Goal: Task Accomplishment & Management: Manage account settings

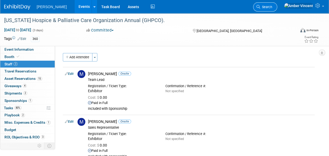
click at [272, 6] on span "Search" at bounding box center [266, 7] width 12 height 4
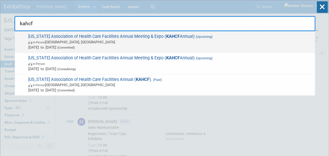
type input "kahcf"
click at [105, 42] on span "In-Person Louisville, KY" at bounding box center [170, 41] width 284 height 5
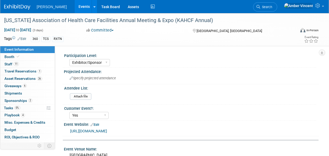
select select "Exhibitor/Sponsor"
select select "Yes"
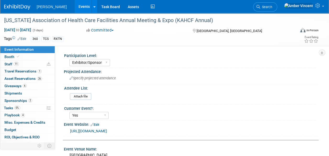
click at [94, 129] on link "[URL][DOMAIN_NAME]" at bounding box center [88, 131] width 37 height 4
click at [272, 7] on span "Search" at bounding box center [266, 7] width 12 height 4
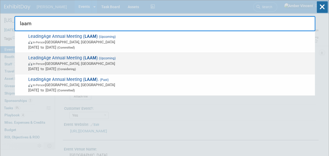
type input "laam"
click at [97, 62] on span "In-Person [GEOGRAPHIC_DATA], [GEOGRAPHIC_DATA]" at bounding box center [170, 63] width 284 height 5
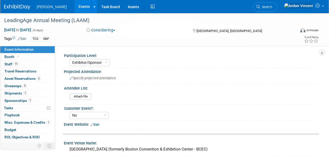
select select "Exhibitor/Sponsor"
select select "No"
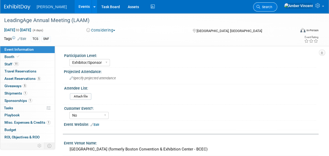
click at [277, 9] on link "Search" at bounding box center [265, 6] width 24 height 9
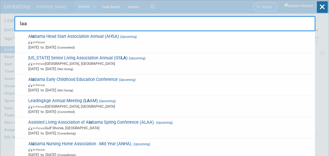
type input "laam"
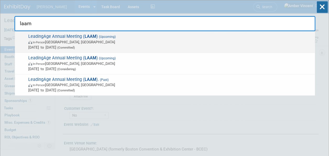
click at [70, 45] on span "Nov 2, 2025 to Nov 5, 2025 (Committed)" at bounding box center [170, 47] width 284 height 5
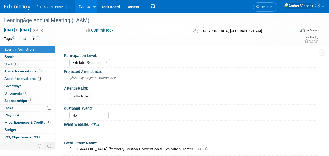
select select "Exhibitor/Sponsor"
select select "No"
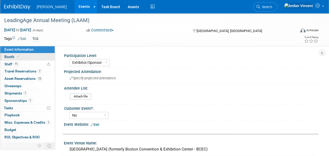
click at [16, 54] on link "Booth" at bounding box center [27, 56] width 54 height 7
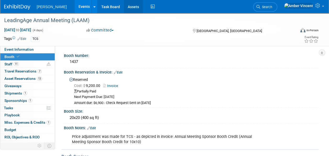
click at [124, 3] on link "Assets" at bounding box center [133, 6] width 19 height 13
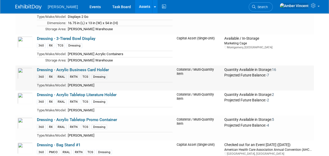
scroll to position [393, 0]
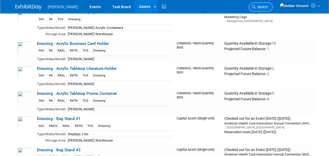
click at [273, 9] on link "Search" at bounding box center [261, 6] width 24 height 9
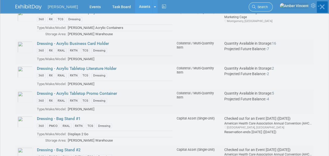
scroll to position [0, 0]
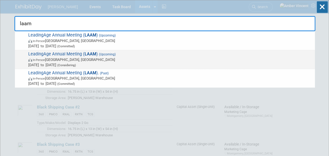
type input "laam"
click at [98, 61] on span "In-Person Boston, MA" at bounding box center [170, 59] width 284 height 5
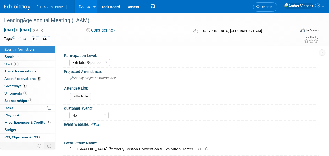
select select "Exhibitor/Sponsor"
select select "No"
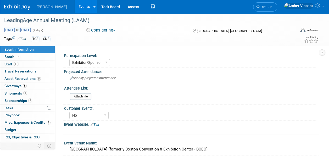
click at [19, 31] on span "Nov 1, 2026 to Nov 4, 2026" at bounding box center [17, 29] width 27 height 5
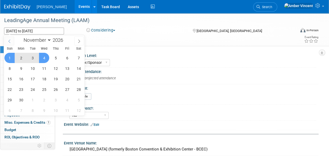
click at [7, 40] on span at bounding box center [9, 40] width 9 height 9
select select "9"
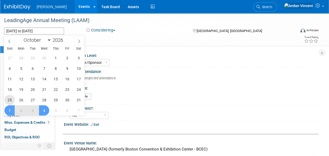
click at [10, 97] on span "25" at bounding box center [9, 100] width 10 height 10
type input "Oct 25, 2026"
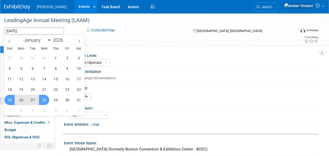
click at [45, 99] on span "28" at bounding box center [44, 100] width 10 height 10
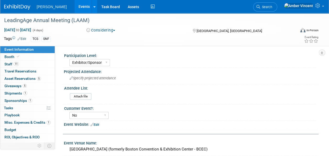
click at [115, 29] on button "Considering" at bounding box center [101, 29] width 33 height 5
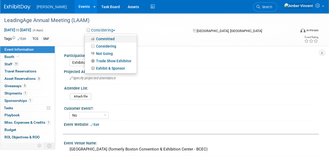
click at [110, 39] on link "Committed" at bounding box center [111, 38] width 52 height 7
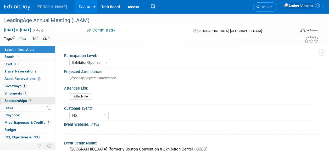
click at [20, 98] on span "Sponsorships 1" at bounding box center [18, 100] width 28 height 4
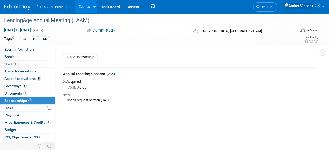
click at [113, 74] on link "Edit" at bounding box center [111, 74] width 9 height 4
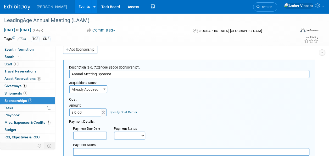
click at [103, 89] on b at bounding box center [104, 88] width 2 height 1
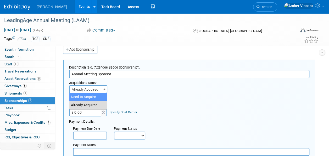
select select "1"
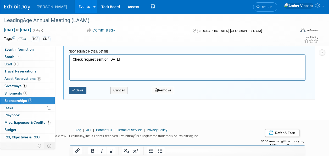
click at [79, 92] on button "Save" at bounding box center [77, 89] width 17 height 7
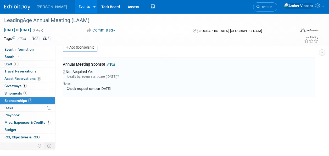
scroll to position [8, 0]
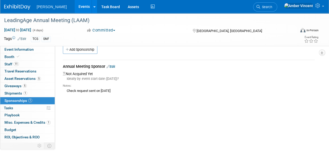
click at [88, 90] on div "Check request sent on 7/14/25" at bounding box center [189, 90] width 252 height 5
drag, startPoint x: 89, startPoint y: 89, endPoint x: 117, endPoint y: 91, distance: 28.1
click at [115, 65] on link "Edit" at bounding box center [111, 66] width 9 height 4
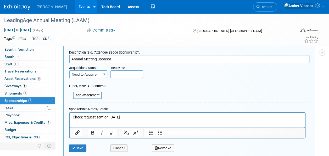
scroll to position [34, 0]
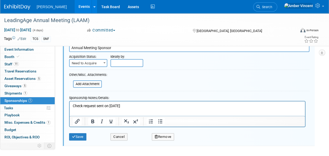
drag, startPoint x: 128, startPoint y: 104, endPoint x: 60, endPoint y: 103, distance: 67.8
click at [70, 103] on html "Check request sent on 7/14/25" at bounding box center [187, 104] width 235 height 7
click at [78, 137] on button "Save" at bounding box center [77, 136] width 17 height 7
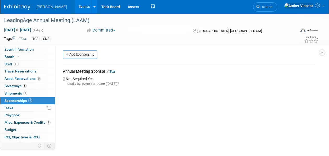
scroll to position [0, 0]
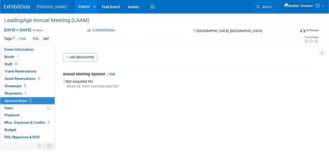
click at [75, 7] on link "Events" at bounding box center [84, 6] width 19 height 13
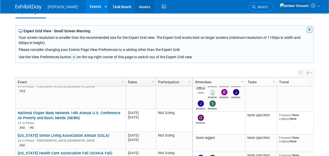
click at [135, 8] on link "Assets" at bounding box center [144, 6] width 19 height 13
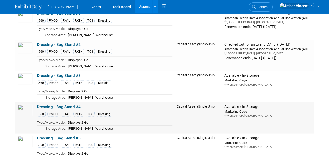
scroll to position [524, 0]
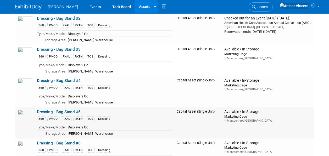
click at [66, 109] on link "Dressing - Bag Stand #5" at bounding box center [59, 111] width 44 height 5
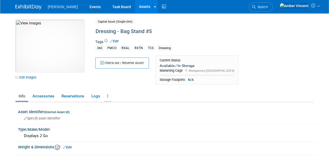
click at [107, 97] on icon at bounding box center [107, 96] width 1 height 4
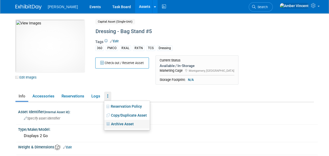
click at [129, 124] on link "Archive Asset" at bounding box center [127, 123] width 46 height 9
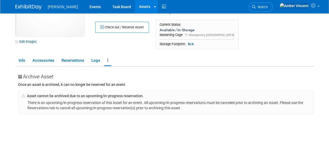
scroll to position [26, 0]
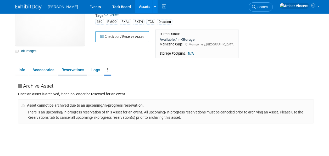
click at [74, 71] on link "Reservations" at bounding box center [72, 69] width 29 height 9
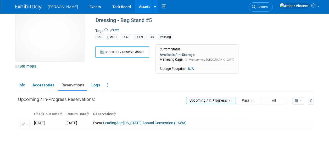
scroll to position [0, 0]
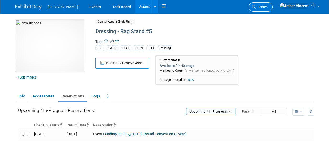
click at [268, 8] on span "Search" at bounding box center [262, 7] width 12 height 4
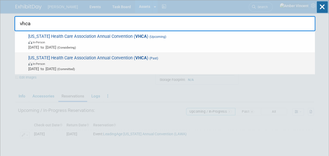
type input "vhca"
click at [90, 66] on span "Sep 16, 2025 to Sep 16, 2025 (Committed)" at bounding box center [170, 68] width 284 height 5
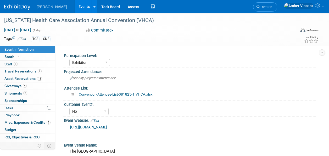
select select "Exhibitor"
select select "No"
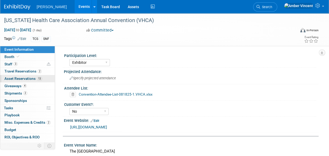
click at [28, 78] on span "Asset Reservations 13" at bounding box center [23, 78] width 38 height 4
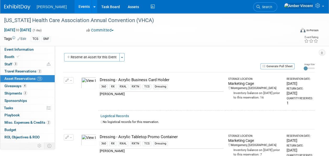
click at [277, 4] on link "Search" at bounding box center [265, 6] width 24 height 9
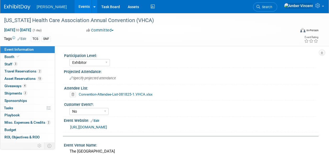
select select "Exhibitor"
select select "No"
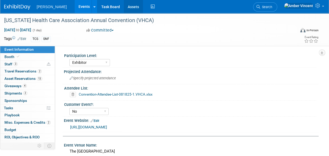
click at [124, 6] on link "Assets" at bounding box center [133, 6] width 19 height 13
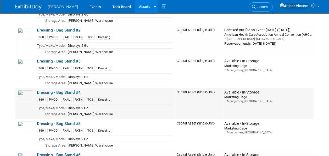
scroll to position [524, 0]
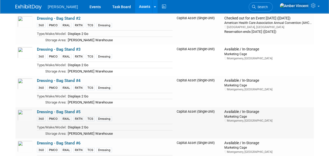
click at [72, 109] on link "Dressing - Bag Stand #5" at bounding box center [59, 111] width 44 height 5
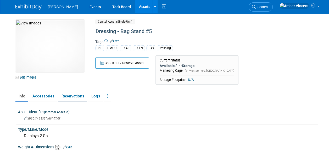
click at [75, 96] on link "Reservations" at bounding box center [72, 95] width 29 height 9
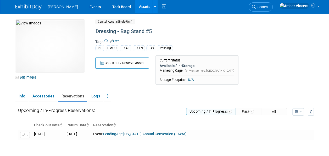
scroll to position [26, 0]
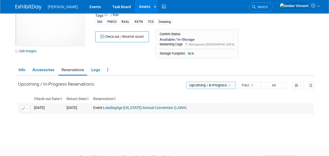
click at [29, 109] on button "button" at bounding box center [25, 108] width 10 height 6
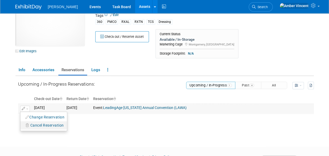
click at [38, 123] on span "Cancel Reservation" at bounding box center [47, 125] width 34 height 4
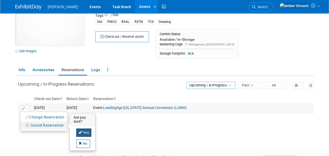
click at [87, 130] on link "Yes" at bounding box center [83, 132] width 15 height 8
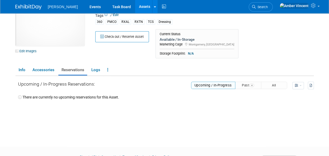
scroll to position [0, 0]
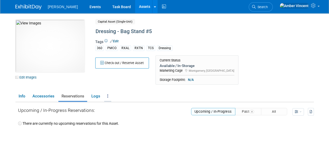
click at [107, 97] on icon at bounding box center [107, 96] width 1 height 4
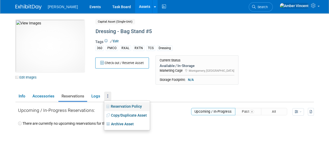
scroll to position [26, 0]
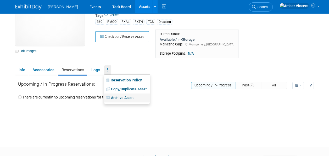
click at [114, 99] on link "Archive Asset" at bounding box center [127, 97] width 46 height 9
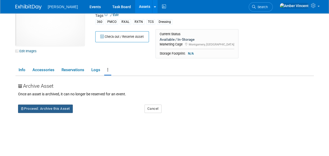
click at [41, 110] on button "Proceed: Archive this Asset" at bounding box center [45, 108] width 55 height 8
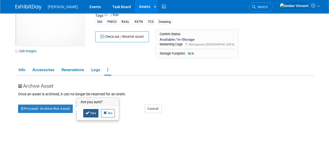
click at [90, 112] on link "Yes" at bounding box center [90, 113] width 15 height 8
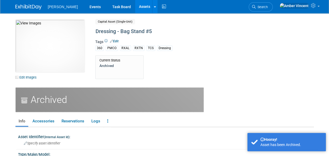
click at [135, 7] on link "Assets" at bounding box center [144, 6] width 19 height 13
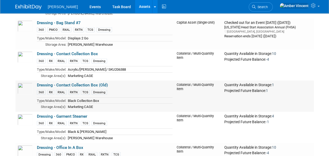
scroll to position [655, 0]
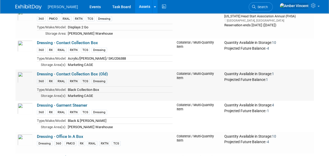
click at [79, 71] on link "Dressing - Contact Collection Box (Old)" at bounding box center [72, 73] width 71 height 5
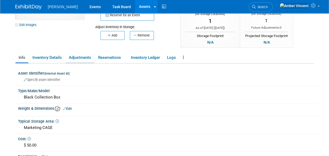
scroll to position [79, 0]
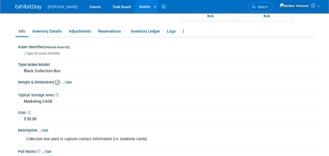
click at [70, 81] on link "Edit" at bounding box center [67, 82] width 9 height 4
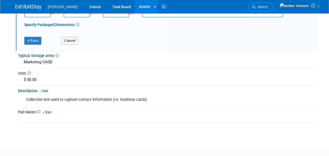
scroll to position [157, 0]
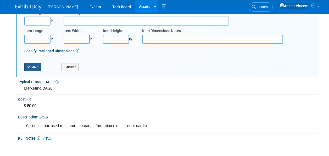
click at [34, 65] on button "Save" at bounding box center [32, 67] width 17 height 8
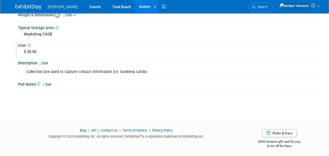
scroll to position [119, 0]
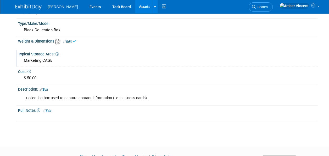
click at [42, 61] on div "Marketing CAGE" at bounding box center [168, 60] width 292 height 8
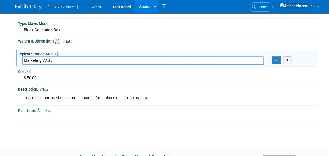
drag, startPoint x: 60, startPoint y: 61, endPoint x: 42, endPoint y: 60, distance: 18.1
click at [42, 60] on input "Marketing CAGE" at bounding box center [143, 60] width 242 height 8
type input "Marketing Closet"
click at [278, 59] on button "button" at bounding box center [276, 59] width 9 height 7
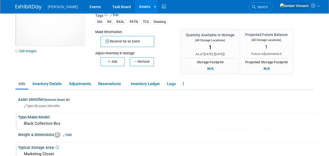
scroll to position [0, 0]
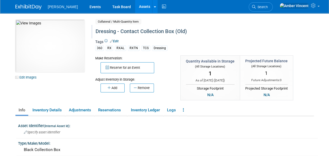
click at [183, 31] on div "Dressing - Contact Collection Box (Old)" at bounding box center [193, 31] width 198 height 9
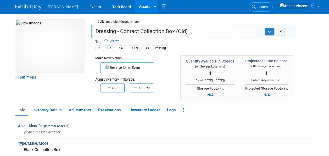
click at [184, 32] on input "Dressing - Contact Collection Box (Old)" at bounding box center [176, 31] width 164 height 9
type input "Dressing - Contact Collection Box (Black)"
click at [270, 31] on icon "button" at bounding box center [270, 31] width 4 height 3
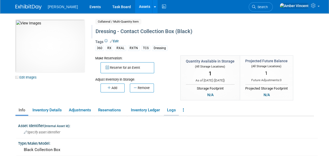
drag, startPoint x: 175, startPoint y: 110, endPoint x: 171, endPoint y: 110, distance: 4.2
click at [175, 110] on link "Logs" at bounding box center [171, 109] width 15 height 9
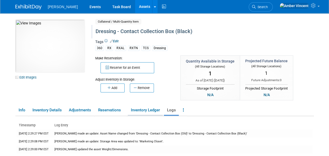
click at [154, 111] on link "Inventory Ledger" at bounding box center [145, 109] width 35 height 9
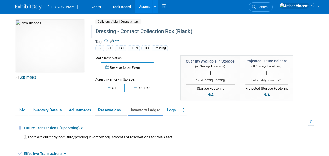
click at [116, 106] on link "Reservations" at bounding box center [111, 109] width 32 height 9
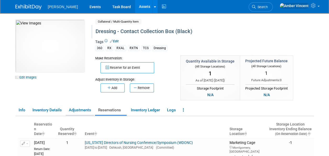
scroll to position [26, 0]
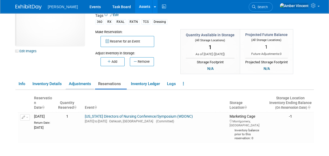
click at [75, 84] on link "Adjustments" at bounding box center [80, 83] width 28 height 9
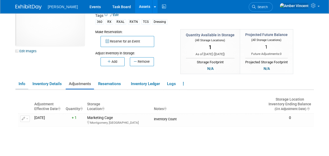
click at [23, 83] on link "Info" at bounding box center [21, 83] width 13 height 9
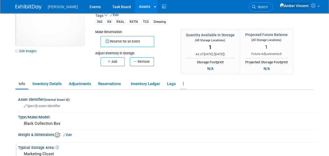
click at [183, 83] on link at bounding box center [183, 83] width 7 height 9
click at [149, 95] on div "Asset Identifier (Internal Asset Id) : Specify asset identifier Type/Make/Model…" at bounding box center [166, 152] width 296 height 125
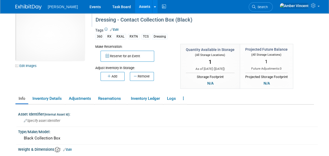
scroll to position [0, 0]
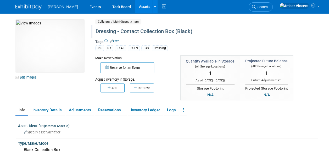
click at [135, 8] on link "Assets" at bounding box center [144, 6] width 19 height 13
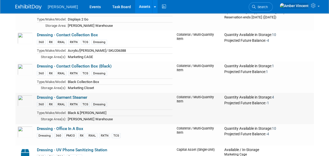
scroll to position [655, 0]
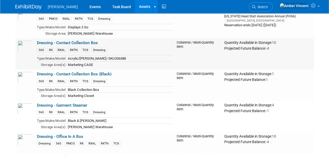
click at [63, 40] on link "Dressing - Contact Collection Box" at bounding box center [67, 42] width 61 height 5
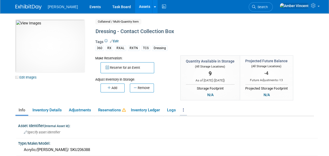
click at [184, 109] on icon at bounding box center [183, 110] width 1 height 4
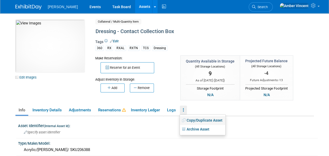
click at [204, 120] on link "Copy/Duplicate Asset" at bounding box center [203, 120] width 46 height 9
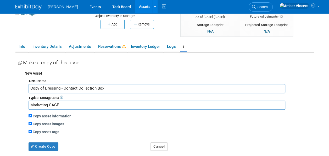
scroll to position [79, 0]
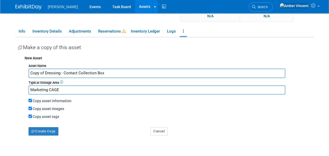
drag, startPoint x: 45, startPoint y: 72, endPoint x: 20, endPoint y: 70, distance: 25.0
click at [20, 70] on div "New Asset Asset Name Copy of Dressing - Contact Collection Box Typical Storage …" at bounding box center [166, 94] width 296 height 82
drag, startPoint x: 69, startPoint y: 72, endPoint x: 49, endPoint y: 74, distance: 20.2
click at [49, 74] on input "Dressing - Contact Collection Box" at bounding box center [157, 72] width 257 height 9
paste input "Lead Collection Drum"
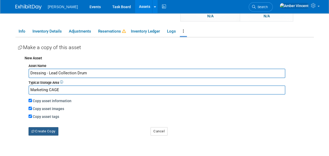
type input "Dressing - Lead Collection Drum"
click at [52, 130] on button "Create Copy" at bounding box center [44, 131] width 30 height 8
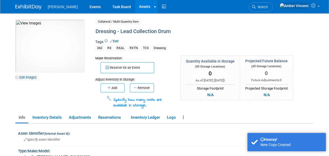
click at [24, 77] on link "Edit Images" at bounding box center [26, 77] width 23 height 7
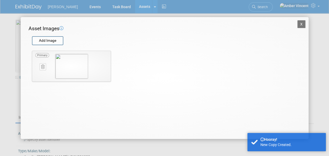
click at [42, 68] on icon at bounding box center [42, 67] width 3 height 4
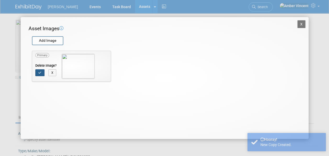
click at [41, 73] on icon "button" at bounding box center [39, 72] width 3 height 3
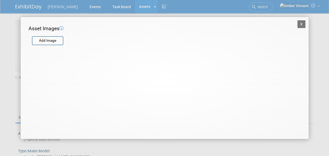
click at [300, 25] on button "X" at bounding box center [301, 24] width 8 height 8
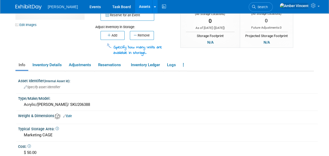
scroll to position [79, 0]
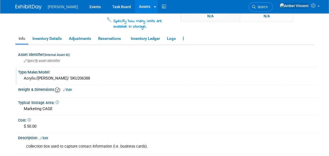
click at [63, 78] on div "Acrylic/[PERSON_NAME]/ SKU206388" at bounding box center [168, 78] width 292 height 8
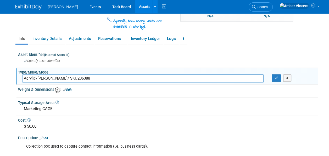
drag, startPoint x: 72, startPoint y: 75, endPoint x: 23, endPoint y: 78, distance: 49.8
click at [23, 78] on input "Acrylic/[PERSON_NAME]/ SKU206388" at bounding box center [143, 78] width 242 height 8
paste input "RDRMBR117"
type input "Brass/Displays2Go/RDRMBR117"
click at [274, 78] on button "button" at bounding box center [276, 77] width 9 height 7
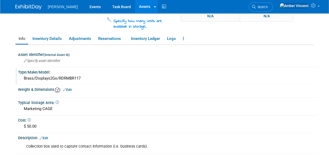
click at [71, 88] on link "Edit" at bounding box center [67, 90] width 9 height 4
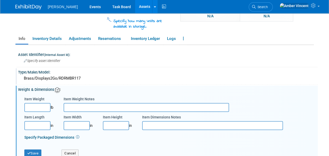
click at [44, 105] on input "Item Weight" at bounding box center [37, 107] width 26 height 9
type input "4.00"
click at [74, 107] on input "Item Weight Notes" at bounding box center [147, 107] width 166 height 9
click at [32, 125] on input "Item Length" at bounding box center [37, 125] width 26 height 9
click at [76, 125] on input "Item Width" at bounding box center [77, 125] width 26 height 9
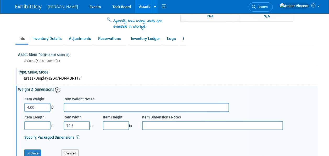
type input "14.80"
click at [118, 121] on input "Item Height" at bounding box center [116, 125] width 26 height 9
click at [116, 124] on input "Item Height" at bounding box center [116, 125] width 26 height 9
type input "11.00"
click at [152, 126] on input "Item Dimensions Notes" at bounding box center [212, 125] width 141 height 9
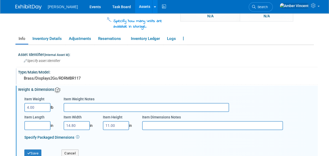
click at [30, 123] on input "Item Length" at bounding box center [37, 125] width 26 height 9
click at [178, 121] on input "Item Dimensions Notes" at bounding box center [212, 125] width 141 height 9
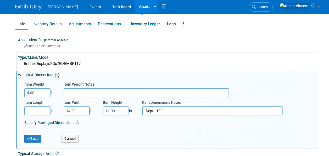
scroll to position [105, 0]
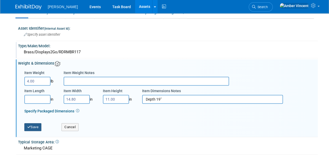
type input "Depth 19""
click at [35, 123] on button "Save" at bounding box center [32, 127] width 17 height 8
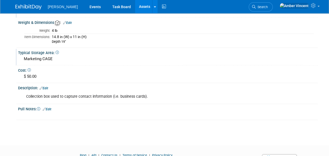
scroll to position [157, 0]
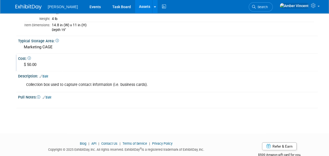
click at [33, 63] on div "$ 50.00" at bounding box center [168, 64] width 292 height 8
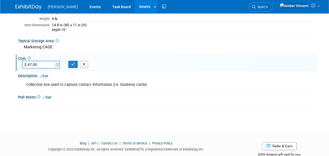
drag, startPoint x: 38, startPoint y: 64, endPoint x: 26, endPoint y: 62, distance: 12.2
click at [26, 62] on input "$ 47.00" at bounding box center [39, 64] width 34 height 8
type input "$ 50.00"
click at [70, 64] on button "button" at bounding box center [72, 63] width 9 height 7
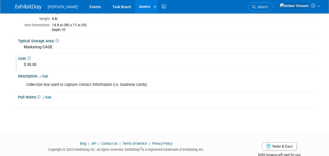
click at [57, 84] on div "Collection box used to capture contact information (i.e. business cards)." at bounding box center [141, 84] width 237 height 10
click at [46, 74] on link "Edit" at bounding box center [44, 76] width 9 height 4
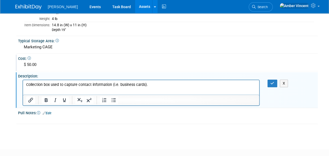
scroll to position [0, 0]
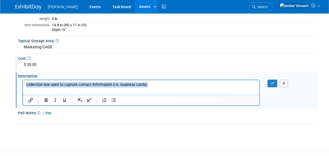
drag, startPoint x: 26, startPoint y: 85, endPoint x: 212, endPoint y: 175, distance: 206.8
click at [192, 87] on html "Collection box used to capture contact information (i.e. business cards)." at bounding box center [141, 83] width 236 height 7
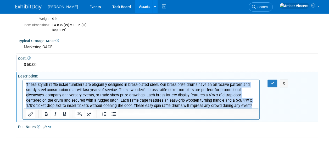
drag, startPoint x: 211, startPoint y: 106, endPoint x: 31, endPoint y: 82, distance: 181.2
click at [23, 80] on html "These stylish raffle ticket tumblers are elegantly designed in brass-plated ste…" at bounding box center [141, 94] width 236 height 28
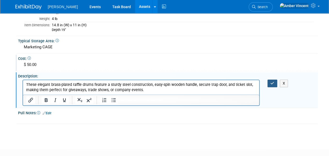
click at [275, 82] on button "button" at bounding box center [273, 83] width 10 height 8
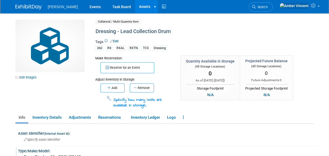
drag, startPoint x: 130, startPoint y: 5, endPoint x: 97, endPoint y: 41, distance: 48.9
click at [135, 5] on link "Assets" at bounding box center [144, 6] width 19 height 13
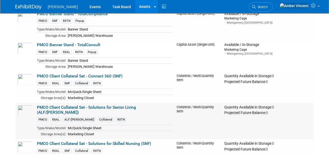
scroll to position [890, 0]
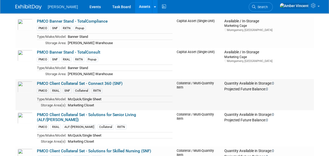
click at [55, 81] on link "PMCO Client Collateral Set - Connect 360 (SNF)" at bounding box center [80, 83] width 86 height 5
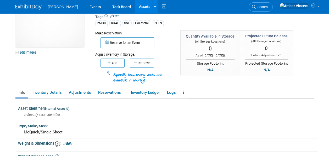
scroll to position [26, 0]
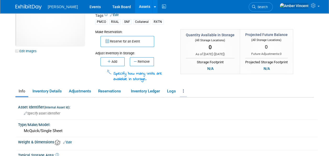
click at [184, 90] on icon at bounding box center [183, 91] width 1 height 4
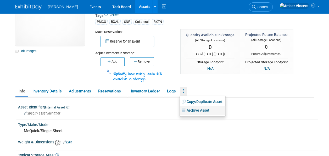
click at [195, 110] on link "Archive Asset" at bounding box center [203, 110] width 46 height 9
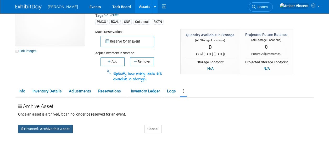
click at [58, 130] on button "Proceed: Archive this Asset" at bounding box center [45, 128] width 55 height 8
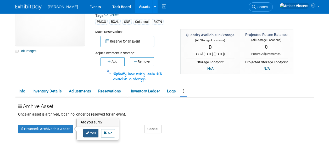
click at [91, 134] on link "Yes" at bounding box center [90, 133] width 15 height 8
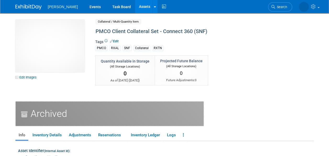
click at [135, 8] on link "Assets" at bounding box center [144, 6] width 19 height 13
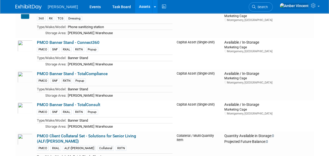
scroll to position [864, 0]
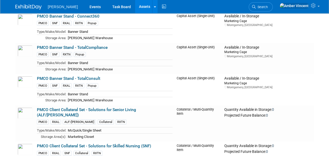
click at [90, 107] on link "PMCO Client Collateral Set - Solutions for Senior Living (ALF/SCALF)" at bounding box center [86, 112] width 99 height 10
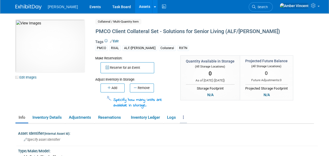
click at [184, 117] on icon at bounding box center [183, 117] width 1 height 4
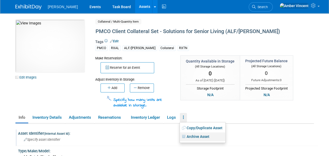
click at [187, 135] on link "Archive Asset" at bounding box center [203, 136] width 46 height 9
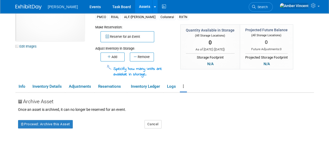
scroll to position [52, 0]
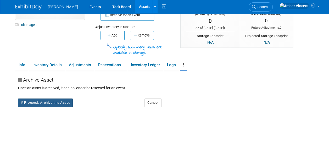
click at [60, 104] on button "Proceed: Archive this Asset" at bounding box center [45, 102] width 55 height 8
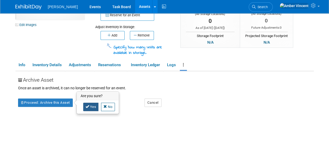
click at [95, 103] on link "Yes" at bounding box center [90, 106] width 15 height 8
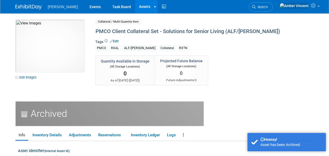
click at [135, 7] on link "Assets" at bounding box center [144, 6] width 19 height 13
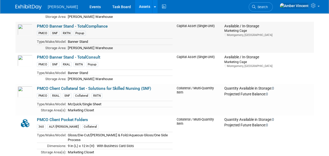
scroll to position [890, 0]
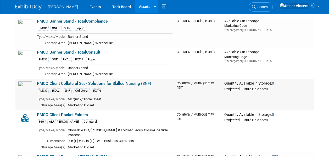
click at [91, 81] on link "PMCO Client Collateral Set - Solutions for Skilled Nursing (SNF)" at bounding box center [94, 83] width 114 height 5
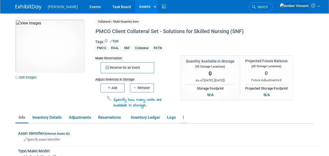
click at [182, 118] on link at bounding box center [183, 117] width 7 height 9
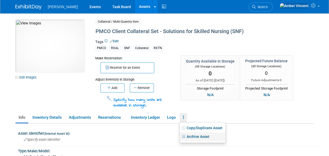
click at [197, 138] on link "Archive Asset" at bounding box center [203, 136] width 46 height 9
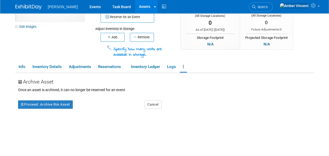
scroll to position [52, 0]
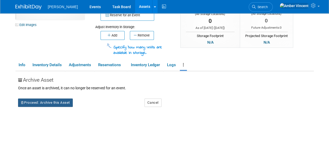
click at [62, 98] on button "Proceed: Archive this Asset" at bounding box center [45, 102] width 55 height 8
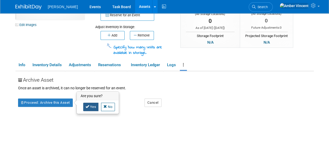
click at [89, 103] on link "Yes" at bounding box center [90, 106] width 15 height 8
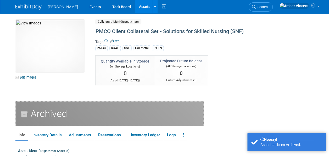
click at [135, 7] on link "Assets" at bounding box center [144, 6] width 19 height 13
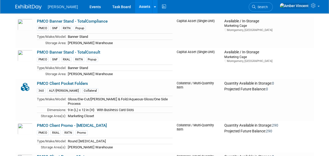
scroll to position [916, 0]
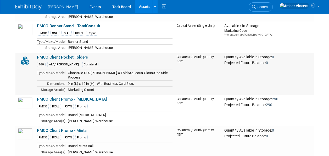
click at [67, 55] on link "PMCO Client Pocket Folders" at bounding box center [62, 57] width 51 height 5
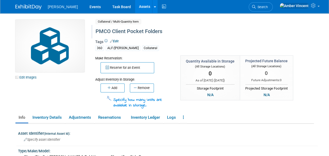
click at [126, 31] on div "PMCO Client Pocket Folders" at bounding box center [193, 31] width 198 height 9
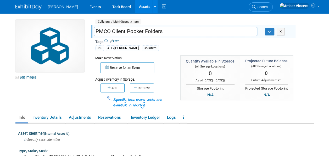
click at [119, 31] on input "PMCO Client Pocket Folders" at bounding box center [176, 31] width 164 height 9
type input "PMCO Pocket Folders"
click at [271, 34] on button "button" at bounding box center [269, 31] width 9 height 7
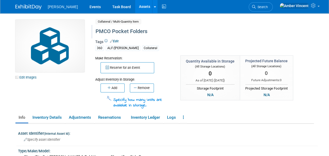
click at [135, 9] on link "Assets" at bounding box center [144, 6] width 19 height 13
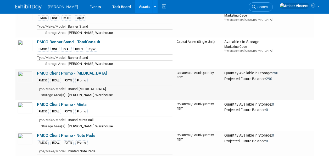
scroll to position [890, 0]
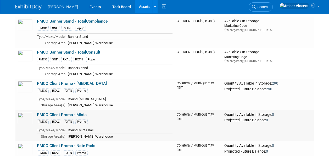
click at [66, 112] on link "PMCO Client Promo - Mints" at bounding box center [62, 114] width 50 height 5
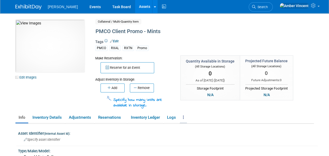
click at [185, 117] on link at bounding box center [183, 117] width 7 height 9
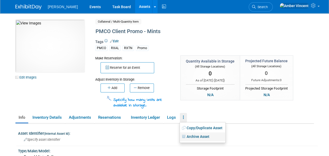
click at [193, 137] on link "Archive Asset" at bounding box center [203, 136] width 46 height 9
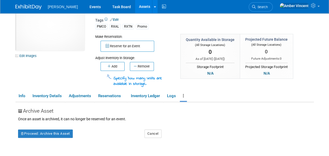
scroll to position [52, 0]
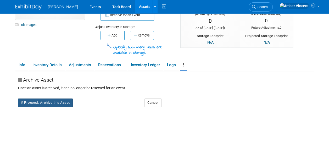
click at [58, 102] on button "Proceed: Archive this Asset" at bounding box center [45, 102] width 55 height 8
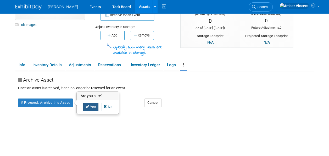
click at [89, 104] on link "Yes" at bounding box center [90, 106] width 15 height 8
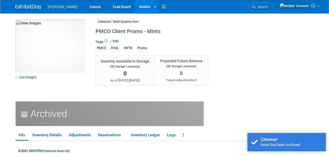
click at [135, 10] on link "Assets" at bounding box center [144, 6] width 19 height 13
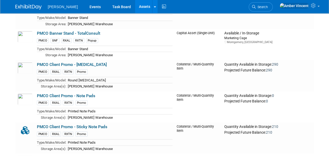
scroll to position [916, 0]
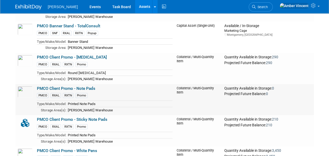
click at [74, 86] on link "PMCO Client Promo - Note Pads" at bounding box center [66, 88] width 58 height 5
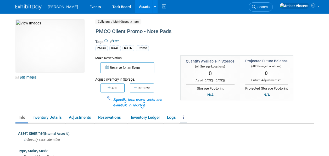
click at [186, 116] on link at bounding box center [183, 117] width 7 height 9
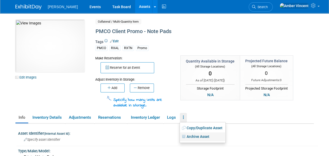
click at [188, 133] on link "Archive Asset" at bounding box center [203, 136] width 46 height 9
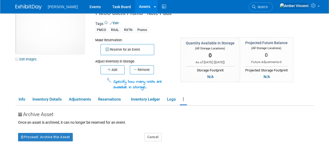
scroll to position [26, 0]
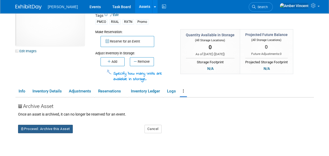
click at [64, 129] on button "Proceed: Archive this Asset" at bounding box center [45, 128] width 55 height 8
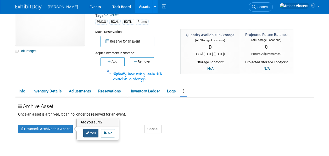
click at [84, 132] on link "Yes" at bounding box center [90, 133] width 15 height 8
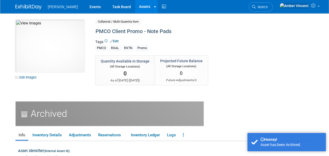
click at [135, 9] on link "Assets" at bounding box center [144, 6] width 19 height 13
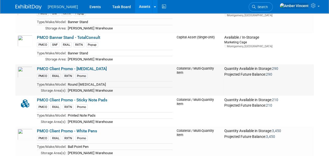
scroll to position [916, 0]
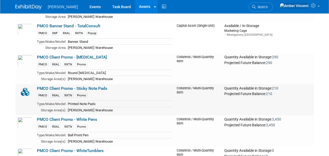
click at [74, 86] on link "PMCO Client Promo - Sticky Note Pads" at bounding box center [72, 88] width 70 height 5
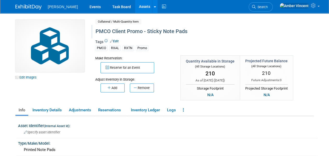
click at [125, 30] on div "PMCO Client Promo - Sticky Note Pads" at bounding box center [193, 31] width 198 height 9
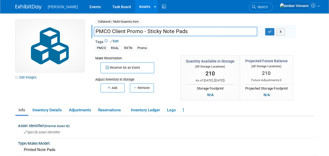
click at [127, 31] on input "PMCO Client Promo - Sticky Note Pads" at bounding box center [176, 31] width 164 height 9
type input "PMCO Promo - Sticky Note Pads"
click at [267, 33] on button "button" at bounding box center [269, 31] width 9 height 7
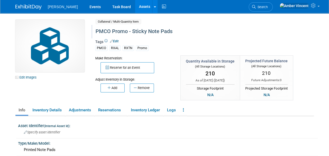
click at [111, 31] on div "PMCO Promo - Sticky Note Pads" at bounding box center [193, 31] width 198 height 9
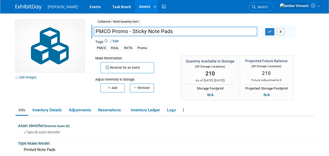
click at [110, 31] on input "PMCO Promo - Sticky Note Pads" at bounding box center [176, 31] width 164 height 9
type input "PMCO Promo - Sticky Note Pads"
click at [270, 34] on button "button" at bounding box center [269, 31] width 9 height 7
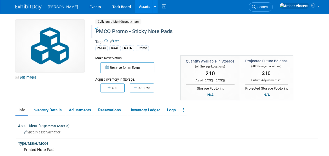
click at [135, 9] on link "Assets" at bounding box center [144, 6] width 19 height 13
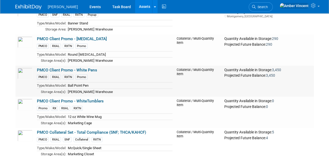
scroll to position [943, 0]
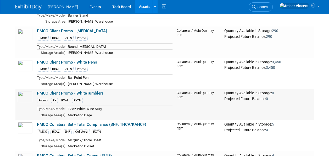
click at [79, 91] on link "PMCO Client Promo - WhiteTumblers" at bounding box center [70, 93] width 67 height 5
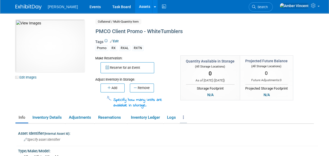
click at [183, 118] on link at bounding box center [183, 117] width 7 height 9
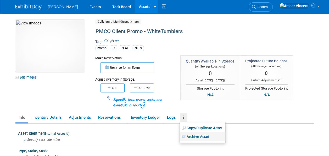
click at [197, 137] on link "Archive Asset" at bounding box center [203, 136] width 46 height 9
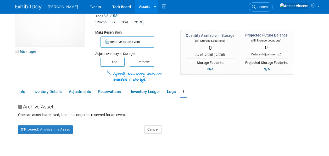
scroll to position [79, 0]
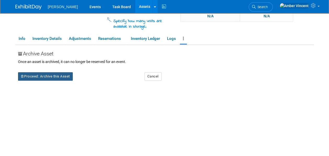
click at [69, 79] on button "Proceed: Archive this Asset" at bounding box center [45, 76] width 55 height 8
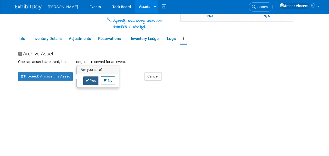
click at [94, 79] on link "Yes" at bounding box center [90, 80] width 15 height 8
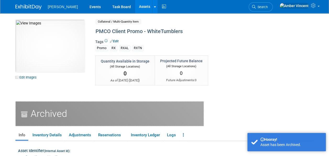
click at [135, 6] on link "Assets" at bounding box center [144, 6] width 19 height 13
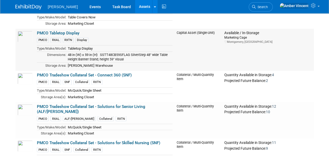
scroll to position [1388, 0]
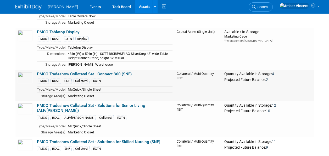
click at [81, 71] on link "PMCO Tradeshow Collateral Set - Connect 360 (SNF)" at bounding box center [84, 73] width 95 height 5
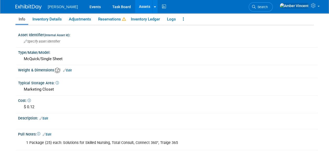
scroll to position [131, 0]
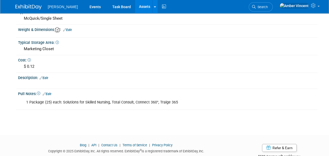
drag, startPoint x: 84, startPoint y: 101, endPoint x: 78, endPoint y: 103, distance: 6.2
click at [84, 102] on div "1 Package (25) each: Solutions for Skilled Nursing, Total Consult, Connect 360°…" at bounding box center [141, 102] width 237 height 10
click at [49, 92] on link "Edit" at bounding box center [47, 94] width 9 height 4
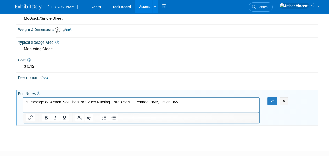
scroll to position [0, 0]
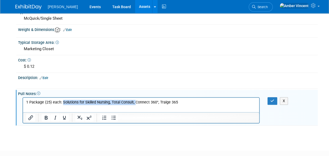
drag, startPoint x: 134, startPoint y: 101, endPoint x: 62, endPoint y: 101, distance: 72.0
click at [62, 101] on p "1 Package (25) each: Solutions for Skilled Nursing, Total Consult, Connect 360°…" at bounding box center [141, 102] width 230 height 5
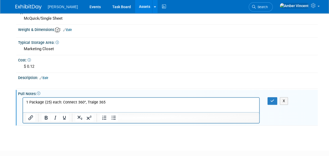
click at [106, 103] on p "1 Package (25) each: Connect 360°, Traige 365" at bounding box center [141, 102] width 230 height 5
click at [273, 102] on button "button" at bounding box center [273, 101] width 10 height 8
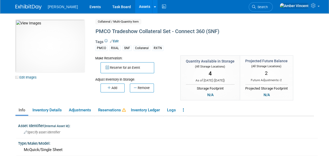
click at [135, 8] on link "Assets" at bounding box center [144, 6] width 19 height 13
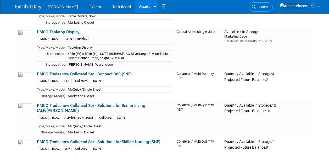
scroll to position [1414, 0]
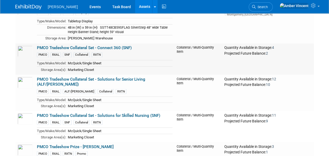
click at [80, 45] on link "PMCO Tradeshow Collateral Set - Connect 360 (SNF)" at bounding box center [84, 47] width 95 height 5
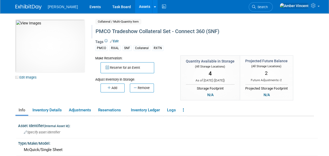
click at [124, 32] on div "PMCO Tradeshow Collateral Set - Connect 360 (SNF)" at bounding box center [193, 31] width 198 height 9
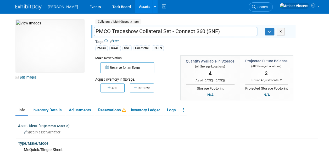
click at [126, 30] on input "PMCO Tradeshow Collateral Set - Connect 360 (SNF)" at bounding box center [176, 31] width 164 height 9
type input "PMCO Collateral Set - Connect 360 (SNF)"
click at [270, 34] on button "button" at bounding box center [269, 31] width 9 height 7
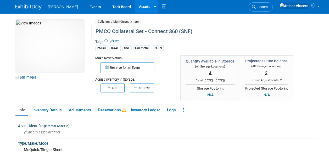
click at [135, 10] on link "Assets" at bounding box center [144, 6] width 19 height 13
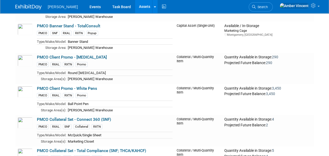
scroll to position [969, 0]
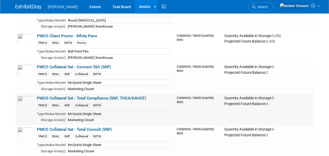
click at [78, 96] on link "PMCO Collateral Set - Total Compliance (SNF; THCA/KAHCF)" at bounding box center [91, 98] width 109 height 5
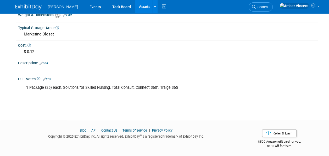
scroll to position [146, 0]
click at [106, 87] on div "1 Package (25) each: Solutions for Skilled Nursing, Total Consult, Connect 360°…" at bounding box center [141, 87] width 237 height 10
click at [50, 77] on link "Edit" at bounding box center [47, 79] width 9 height 4
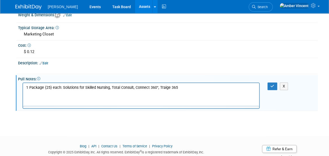
scroll to position [0, 0]
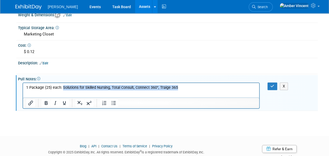
drag, startPoint x: 62, startPoint y: 88, endPoint x: 177, endPoint y: 88, distance: 115.0
click at [177, 88] on p "1 Package (25) each: Solutions for Skilled Nursing, Total Consult, Connect 360°…" at bounding box center [141, 87] width 230 height 5
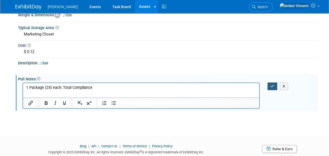
click at [274, 87] on button "button" at bounding box center [273, 86] width 10 height 8
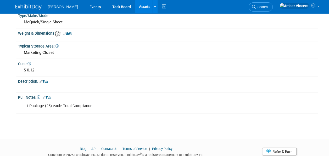
scroll to position [131, 0]
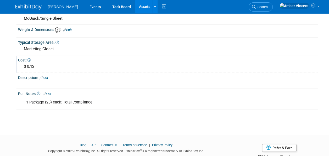
click at [32, 63] on div "$ 0.12" at bounding box center [168, 66] width 292 height 8
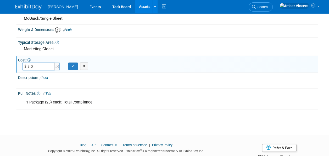
type input "$ 3.00"
click at [74, 66] on icon "button" at bounding box center [73, 65] width 4 height 3
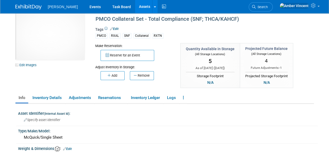
scroll to position [0, 0]
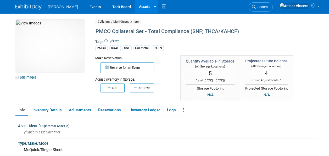
click at [135, 7] on link "Assets" at bounding box center [144, 6] width 19 height 13
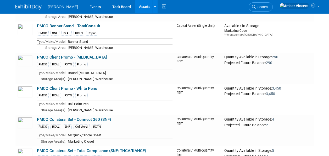
scroll to position [943, 0]
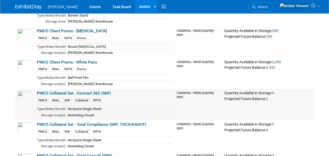
click at [89, 91] on link "PMCO Collateral Set - Connect 360 (SNF)" at bounding box center [74, 93] width 74 height 5
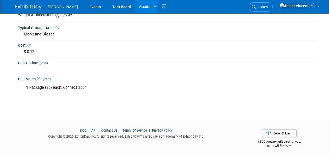
scroll to position [119, 0]
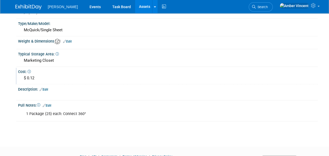
click at [29, 80] on div "$ 0.12" at bounding box center [168, 78] width 292 height 8
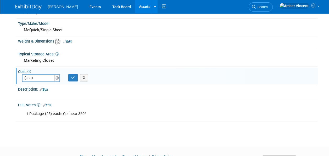
type input "$ 3.00"
click at [71, 76] on icon "button" at bounding box center [73, 77] width 4 height 3
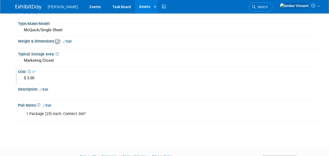
click at [135, 10] on link "Assets" at bounding box center [144, 6] width 19 height 13
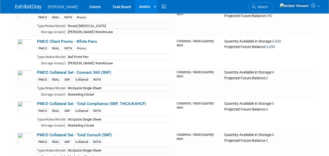
scroll to position [969, 0]
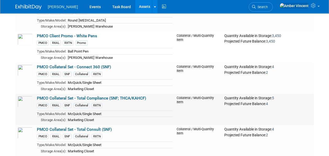
click at [66, 96] on link "PMCO Collateral Set - Total Compliance (SNF; THCA/KAHCF)" at bounding box center [91, 98] width 109 height 5
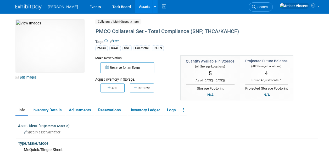
click at [135, 7] on link "Assets" at bounding box center [144, 6] width 19 height 13
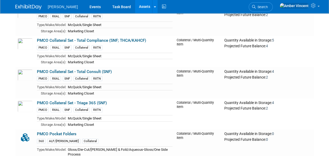
scroll to position [995, 0]
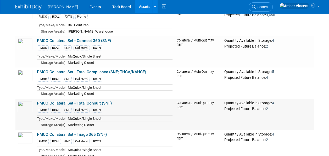
click at [77, 101] on link "PMCO Collateral Set - Total Consult (SNF)" at bounding box center [74, 103] width 75 height 5
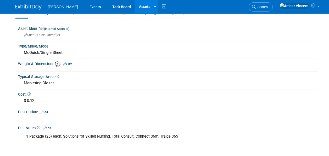
scroll to position [105, 0]
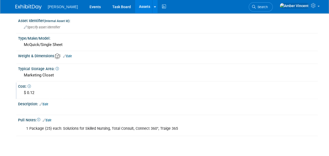
click at [32, 92] on div "$ 0.12" at bounding box center [168, 93] width 292 height 8
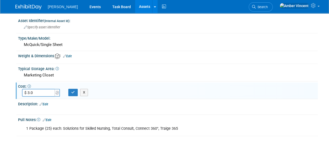
type input "$ 3.00"
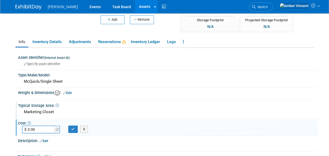
scroll to position [131, 0]
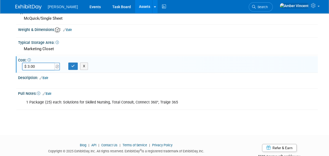
click at [124, 102] on div "1 Package (25) each: Solutions for Skilled Nursing, Total Consult, Connect 360°…" at bounding box center [141, 102] width 237 height 10
click at [47, 92] on link "Edit" at bounding box center [47, 94] width 9 height 4
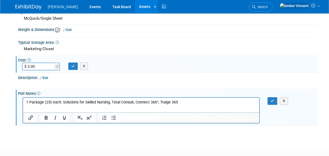
scroll to position [0, 0]
drag, startPoint x: 110, startPoint y: 102, endPoint x: 62, endPoint y: 102, distance: 47.9
click at [62, 102] on p "1 Package (25) each: Solutions for Skilled Nursing, Total Consult, Connect 360°…" at bounding box center [141, 101] width 230 height 5
drag, startPoint x: 84, startPoint y: 103, endPoint x: 129, endPoint y: 99, distance: 45.2
click at [129, 99] on html "1 Package (25) each: Total Consult, Connect 360°, Traige 365" at bounding box center [141, 100] width 236 height 7
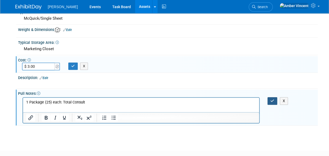
click at [274, 101] on button "button" at bounding box center [273, 101] width 10 height 8
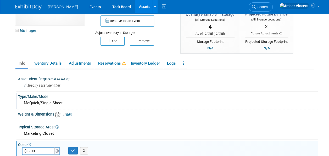
scroll to position [79, 0]
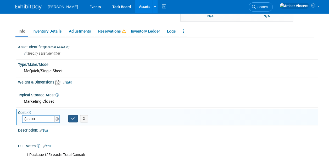
click at [74, 120] on button "button" at bounding box center [72, 118] width 9 height 7
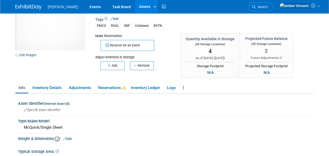
scroll to position [0, 0]
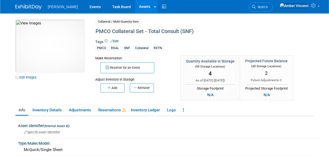
click at [135, 6] on link "Assets" at bounding box center [144, 6] width 19 height 13
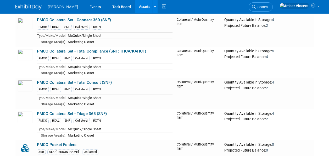
scroll to position [1021, 0]
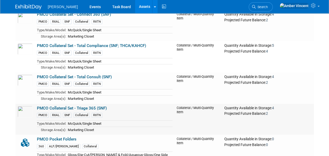
click at [80, 106] on link "PMCO Collateral Set - Triage 365 (SNF)" at bounding box center [72, 108] width 70 height 5
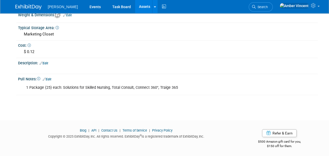
scroll to position [67, 0]
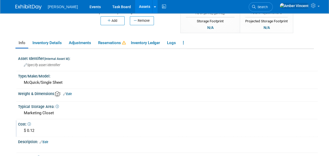
click at [29, 128] on div "$ 0.12" at bounding box center [168, 130] width 292 height 8
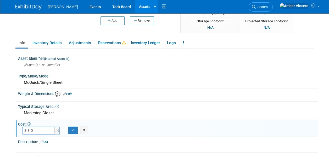
type input "$ 3.00"
click at [75, 126] on button "button" at bounding box center [72, 129] width 9 height 7
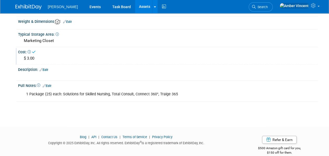
scroll to position [146, 0]
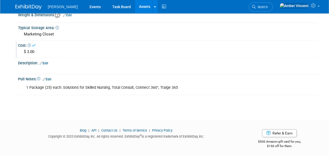
click at [81, 86] on div "1 Package (25) each: Solutions for Skilled Nursing, Total Consult, Connect 360°…" at bounding box center [141, 87] width 237 height 10
click at [48, 77] on link "Edit" at bounding box center [47, 79] width 9 height 4
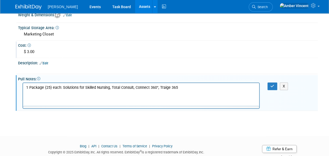
scroll to position [0, 0]
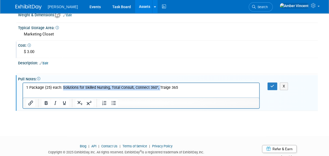
drag, startPoint x: 62, startPoint y: 88, endPoint x: 159, endPoint y: 85, distance: 97.5
click at [159, 85] on p "1 Package (25) each: Solutions for Skilled Nursing, Total Consult, Connect 360°…" at bounding box center [141, 87] width 230 height 5
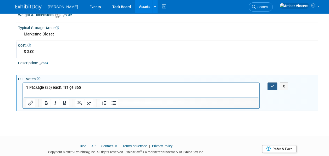
click at [275, 84] on button "button" at bounding box center [273, 86] width 10 height 8
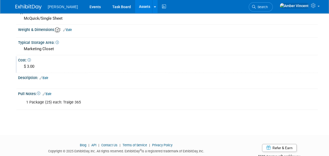
scroll to position [105, 0]
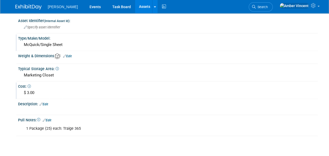
click at [60, 43] on div "McQuick/Single Sheet" at bounding box center [168, 45] width 292 height 8
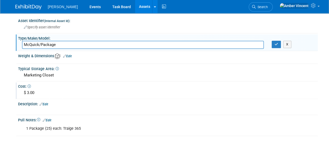
click at [41, 45] on input "McQuick/Package" at bounding box center [143, 45] width 242 height 8
type input "McQuick/Single Package"
click at [275, 44] on icon "button" at bounding box center [277, 43] width 4 height 3
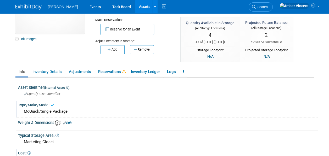
scroll to position [0, 0]
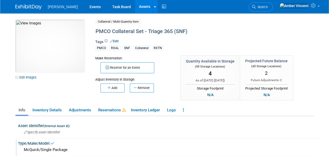
click at [135, 7] on link "Assets" at bounding box center [144, 6] width 19 height 13
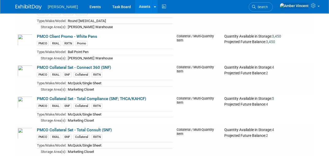
scroll to position [969, 0]
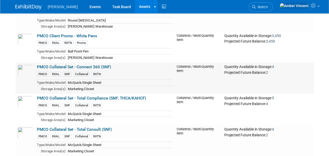
click at [82, 64] on link "PMCO Collateral Set - Connect 360 (SNF)" at bounding box center [74, 66] width 74 height 5
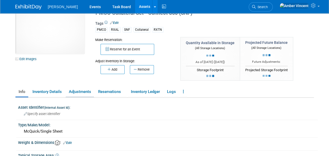
scroll to position [26, 0]
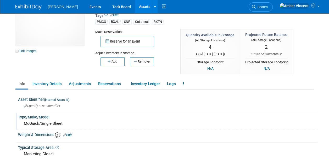
click at [54, 123] on div "McQuick/Single Sheet" at bounding box center [168, 123] width 292 height 8
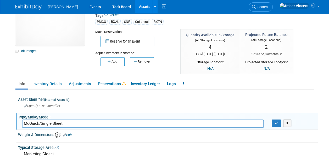
click at [54, 123] on input "McQuick/Single Sheet" at bounding box center [143, 123] width 242 height 8
type input "McQuick/Single Package"
click at [274, 118] on div "Type/Make/Model:" at bounding box center [168, 116] width 300 height 7
click at [273, 121] on button "button" at bounding box center [276, 122] width 9 height 7
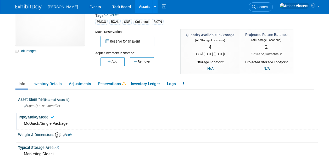
click at [135, 4] on link "Assets" at bounding box center [144, 6] width 19 height 13
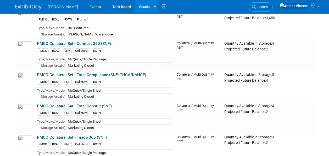
scroll to position [995, 0]
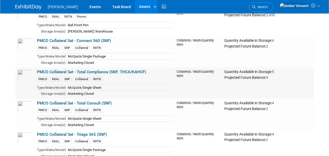
click at [79, 69] on link "PMCO Collateral Set - Total Compliance (SNF; THCA/KAHCF)" at bounding box center [91, 71] width 109 height 5
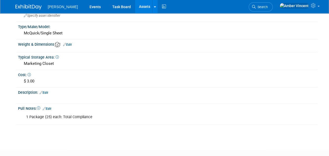
scroll to position [105, 0]
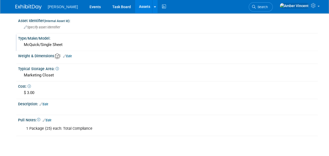
click at [62, 45] on div "McQuick/Single Sheet" at bounding box center [168, 45] width 292 height 8
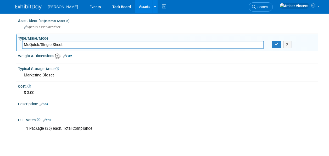
click at [59, 43] on input "McQuick/Single Sheet" at bounding box center [143, 45] width 242 height 8
type input "McQuick/Single Package"
click at [275, 44] on icon "button" at bounding box center [277, 43] width 4 height 3
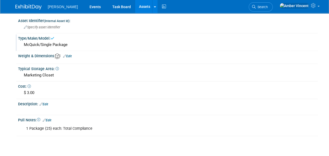
click at [135, 6] on link "Assets" at bounding box center [144, 6] width 19 height 13
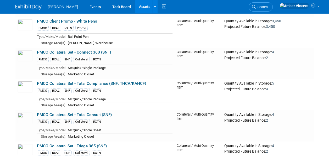
scroll to position [995, 0]
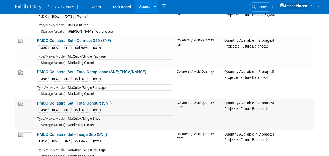
click at [59, 98] on td "PMCO Collateral Set - Total Consult (SNF) PMCO RXAL SNF Collateral RXTN Type/Ma…" at bounding box center [105, 113] width 140 height 31
click at [59, 101] on link "PMCO Collateral Set - Total Consult (SNF)" at bounding box center [74, 103] width 75 height 5
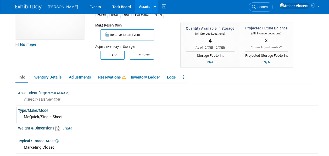
scroll to position [41, 0]
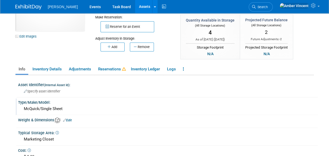
click at [66, 108] on div "McQuick/Single Sheet" at bounding box center [168, 108] width 292 height 8
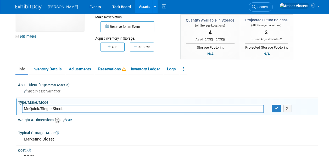
click at [60, 108] on input "McQuick/Single Sheet" at bounding box center [143, 108] width 242 height 8
click at [59, 108] on input "McQuick/Single Sheet" at bounding box center [143, 108] width 242 height 8
type input "McQuick/Single Package"
click at [276, 109] on button "button" at bounding box center [276, 107] width 9 height 7
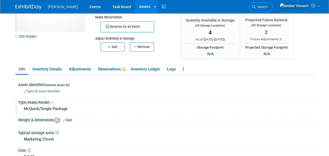
click at [135, 7] on link "Assets" at bounding box center [144, 6] width 19 height 13
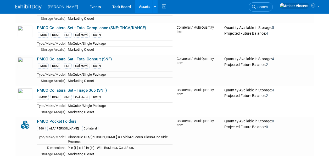
scroll to position [1047, 0]
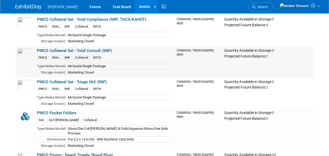
click at [70, 48] on link "PMCO Collateral Set - Total Consult (SNF)" at bounding box center [74, 50] width 75 height 5
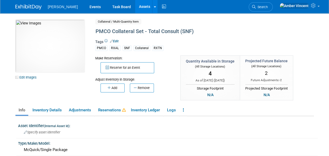
click at [135, 7] on link "Assets" at bounding box center [144, 6] width 19 height 13
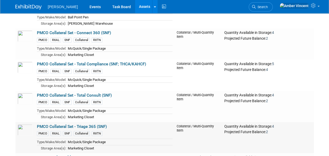
scroll to position [995, 0]
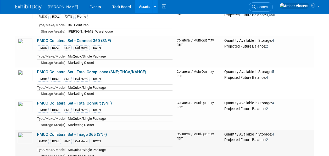
click at [75, 132] on link "PMCO Collateral Set - Triage 365 (SNF)" at bounding box center [72, 134] width 70 height 5
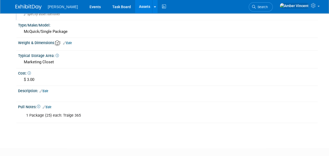
scroll to position [93, 0]
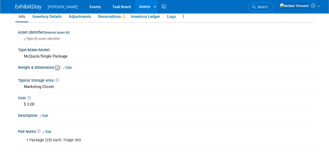
click at [135, 5] on link "Assets" at bounding box center [144, 6] width 19 height 13
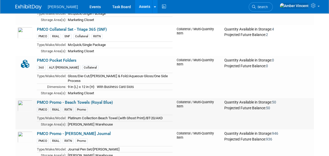
scroll to position [1126, 0]
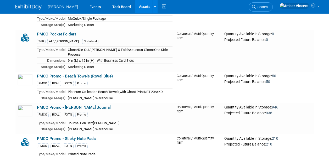
click at [58, 32] on link "PMCO Pocket Folders" at bounding box center [57, 34] width 40 height 5
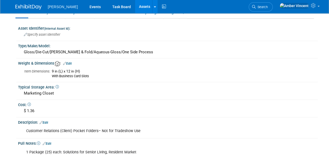
scroll to position [131, 0]
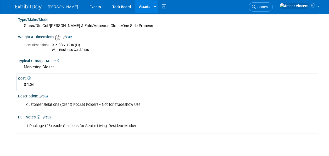
click at [32, 84] on div "$ 1.36" at bounding box center [168, 84] width 292 height 8
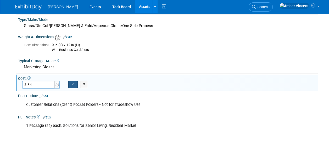
type input "$ 34.00"
click at [73, 84] on icon "button" at bounding box center [73, 83] width 4 height 3
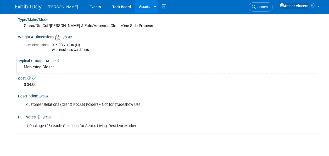
scroll to position [79, 0]
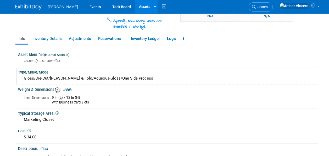
click at [127, 77] on div "Gloss/Die-Cut/[PERSON_NAME] & Fold/Aqueous-Gloss/One Side Process" at bounding box center [168, 78] width 292 height 8
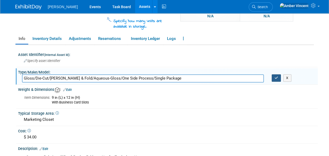
type input "Gloss/Die-Cut/Glue & Fold/Aqueous-Gloss/One Side Process/Single Package"
click at [279, 79] on button "button" at bounding box center [276, 77] width 9 height 7
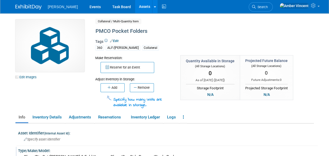
scroll to position [0, 0]
click at [135, 7] on link "Assets" at bounding box center [144, 6] width 19 height 13
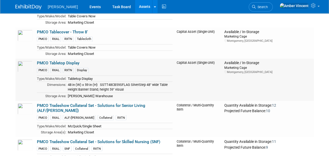
scroll to position [1414, 0]
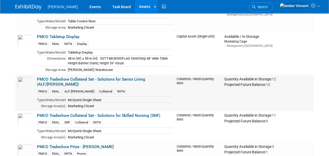
click at [74, 76] on link "PMCO Tradeshow Collateral Set - Solutions for Senior Living (ALF/[PERSON_NAME])" at bounding box center [91, 81] width 108 height 10
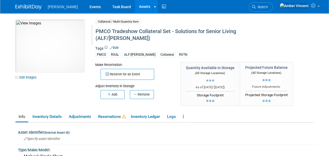
click at [130, 30] on div "PMCO Tradeshow Collateral Set - Solutions for Senior Living (ALF/[PERSON_NAME])" at bounding box center [193, 35] width 198 height 16
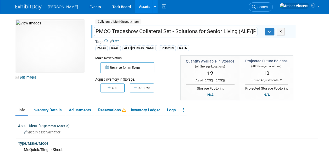
click at [129, 30] on input "PMCO Tradeshow Collateral Set - Solutions for Senior Living (ALF/[PERSON_NAME])" at bounding box center [176, 31] width 164 height 9
type input "PMCO Collateral Set - Solutions for Senior Living (ALF/[PERSON_NAME])"
click at [270, 32] on icon "button" at bounding box center [270, 31] width 4 height 3
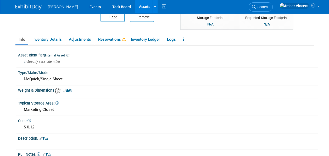
scroll to position [79, 0]
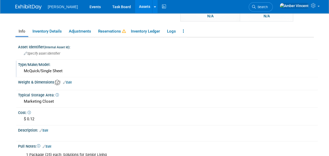
click at [65, 72] on div "McQuick/Single Sheet" at bounding box center [168, 71] width 292 height 8
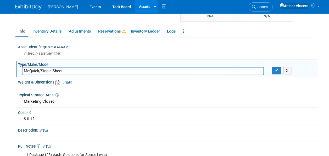
click at [57, 71] on input "McQuick/Single Sheet" at bounding box center [143, 71] width 242 height 8
type input "McQuick/Single Package"
drag, startPoint x: 277, startPoint y: 71, endPoint x: 272, endPoint y: 70, distance: 5.0
click at [277, 71] on icon "button" at bounding box center [277, 70] width 4 height 3
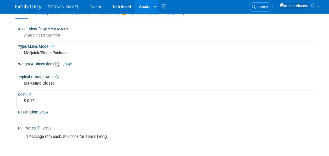
scroll to position [105, 0]
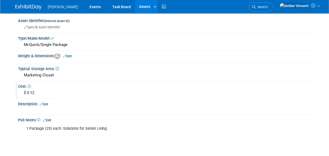
click at [29, 90] on div "$ 0.12" at bounding box center [168, 93] width 292 height 8
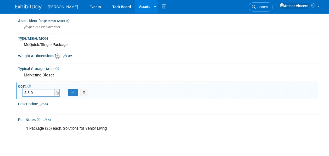
type input "$ 3.00"
click at [70, 90] on button "button" at bounding box center [72, 92] width 9 height 7
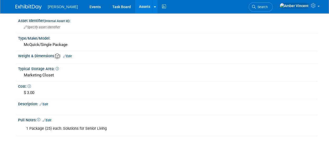
click at [135, 6] on link "Assets" at bounding box center [144, 6] width 19 height 13
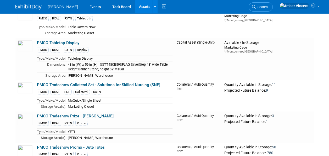
scroll to position [1440, 0]
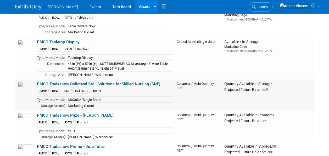
click at [69, 81] on link "PMCO Tradeshow Collateral Set - Solutions for Skilled Nursing (SNF)" at bounding box center [98, 83] width 123 height 5
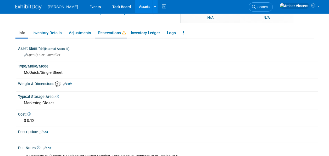
scroll to position [79, 0]
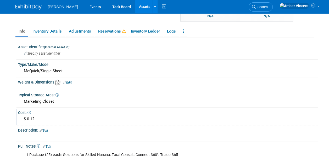
click at [32, 117] on div "$ 0.12" at bounding box center [168, 119] width 292 height 8
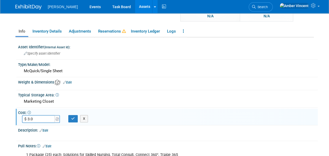
type input "$ 3.00"
click at [70, 115] on button "button" at bounding box center [72, 118] width 9 height 7
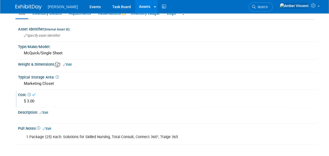
scroll to position [105, 0]
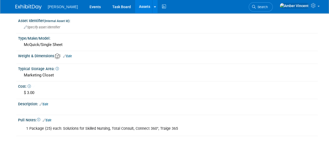
click at [176, 126] on div "1 Package (25) each: Solutions for Skilled Nursing, Total Consult, Connect 360°…" at bounding box center [141, 128] width 237 height 10
click at [51, 118] on link "Edit" at bounding box center [47, 120] width 9 height 4
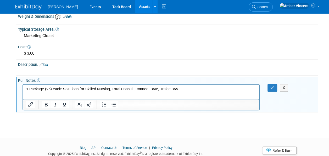
scroll to position [157, 0]
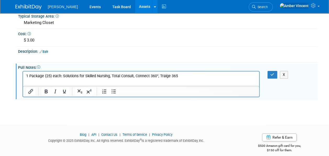
click at [112, 74] on p "1 Package (25) each: Solutions for Skilled Nursing, Total Consult, Connect 360°…" at bounding box center [141, 75] width 230 height 5
drag, startPoint x: 111, startPoint y: 75, endPoint x: 179, endPoint y: 78, distance: 68.7
click at [179, 78] on p "1 Package (25) each: Solutions for Skilled Nursing, Total Consult, Connect 360°…" at bounding box center [141, 75] width 230 height 5
click at [274, 74] on button "button" at bounding box center [273, 75] width 10 height 8
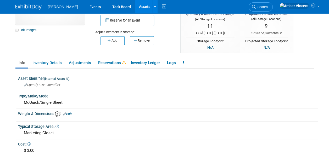
scroll to position [41, 0]
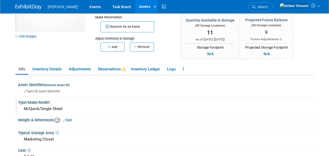
click at [70, 108] on div "McQuick/Single Sheet" at bounding box center [168, 108] width 292 height 8
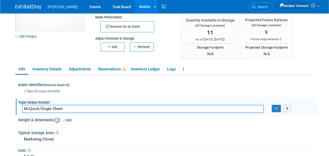
click at [59, 106] on input "McQuick/Single Sheet" at bounding box center [143, 108] width 242 height 8
type input "McQuick/Single Package"
click at [277, 106] on icon "button" at bounding box center [277, 107] width 4 height 3
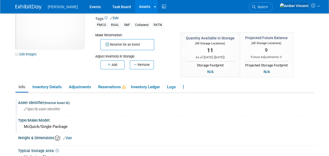
scroll to position [0, 0]
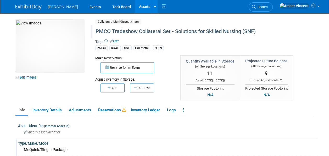
click at [131, 34] on div "PMCO Tradeshow Collateral Set - Solutions for Skilled Nursing (SNF)" at bounding box center [193, 31] width 198 height 9
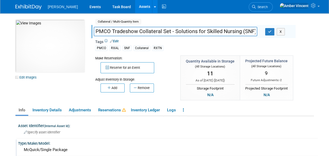
click at [131, 32] on input "PMCO Tradeshow Collateral Set - Solutions for Skilled Nursing (SNF)" at bounding box center [176, 31] width 164 height 9
type input "PMCO Collateral Set - Solutions for Skilled Nursing (SNF)"
click at [269, 32] on icon "button" at bounding box center [270, 31] width 4 height 3
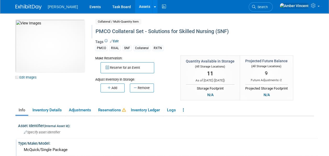
click at [135, 8] on link "Assets" at bounding box center [144, 6] width 19 height 13
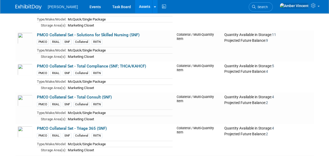
scroll to position [1074, 0]
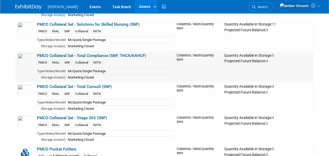
click at [68, 53] on link "PMCO Collateral Set - Total Compliance (SNF; THCA/KAHCF)" at bounding box center [91, 55] width 109 height 5
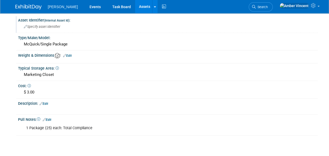
scroll to position [41, 0]
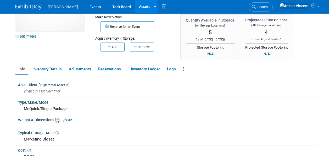
click at [135, 7] on link "Assets" at bounding box center [144, 6] width 19 height 13
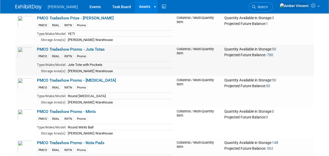
scroll to position [1545, 0]
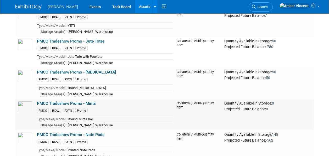
click at [80, 101] on link "PMCO Tradeshow Promo - Mints" at bounding box center [66, 103] width 59 height 5
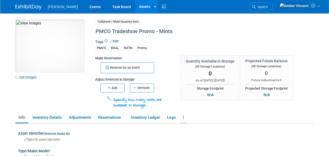
click at [185, 116] on link at bounding box center [183, 117] width 7 height 9
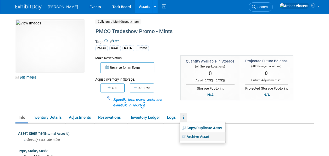
click at [196, 137] on link "Archive Asset" at bounding box center [203, 136] width 46 height 9
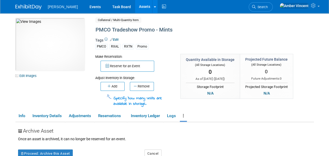
scroll to position [26, 0]
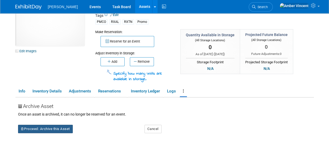
click at [62, 125] on button "Proceed: Archive this Asset" at bounding box center [45, 128] width 55 height 8
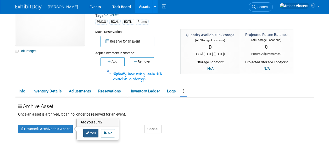
click at [93, 132] on link "Yes" at bounding box center [90, 133] width 15 height 8
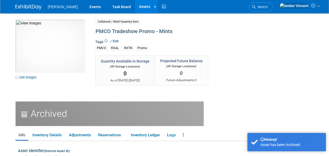
click at [135, 6] on link "Assets" at bounding box center [144, 6] width 19 height 13
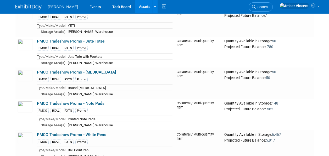
scroll to position [1571, 0]
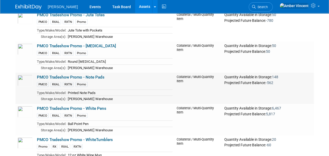
click at [77, 75] on link "PMCO Tradeshow Promo - Note Pads" at bounding box center [71, 77] width 68 height 5
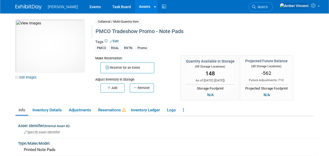
click at [131, 31] on div "PMCO Tradeshow Promo - Note Pads" at bounding box center [193, 31] width 198 height 9
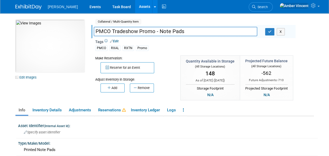
click at [131, 31] on input "PMCO Tradeshow Promo - Note Pads" at bounding box center [176, 31] width 164 height 9
type input "PMCO Promo - Note Pads"
click at [267, 34] on button "button" at bounding box center [269, 31] width 9 height 7
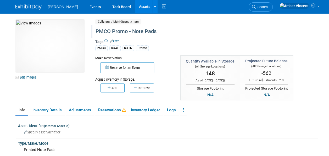
click at [135, 8] on link "Assets" at bounding box center [144, 6] width 19 height 13
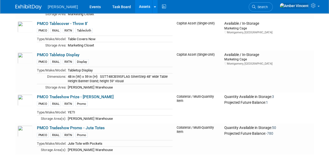
scroll to position [1466, 0]
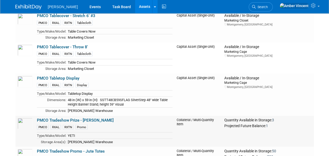
click at [63, 117] on link "PMCO Tradeshow Prize - [PERSON_NAME]" at bounding box center [75, 119] width 77 height 5
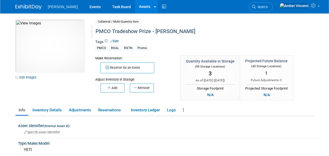
click at [127, 32] on div "PMCO Tradeshow Prize - [PERSON_NAME]" at bounding box center [193, 31] width 198 height 9
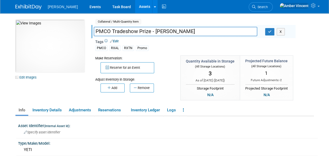
click at [127, 32] on input "PMCO Tradeshow Prize - [PERSON_NAME]" at bounding box center [176, 31] width 164 height 9
click at [140, 30] on input "PMCO Giveaway Prize - YETI Cooler" at bounding box center [176, 31] width 164 height 9
type input "PMCO Giveaway Prize - YETI Cooler"
click at [268, 31] on icon "button" at bounding box center [270, 31] width 4 height 3
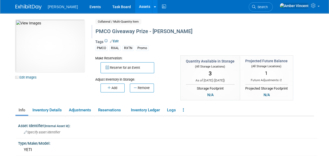
click at [135, 4] on link "Assets" at bounding box center [144, 6] width 19 height 13
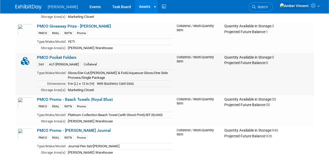
scroll to position [1205, 0]
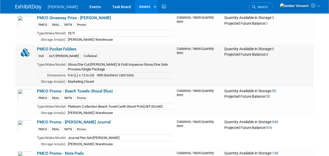
click at [63, 47] on link "PMCO Pocket Folders" at bounding box center [57, 49] width 40 height 5
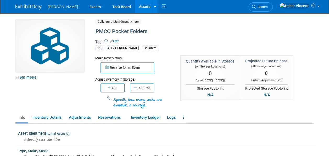
click at [135, 6] on link "Assets" at bounding box center [144, 6] width 19 height 13
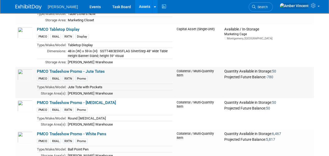
scroll to position [1545, 0]
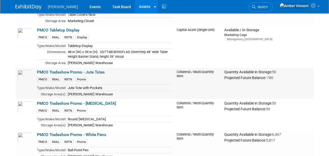
click at [74, 70] on link "PMCO Tradeshow Promo - Jute Totes" at bounding box center [71, 72] width 68 height 5
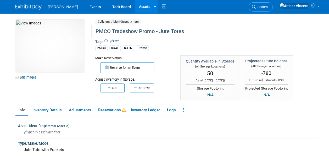
click at [130, 29] on div "PMCO Tradeshow Promo - Jute Totes" at bounding box center [193, 31] width 198 height 9
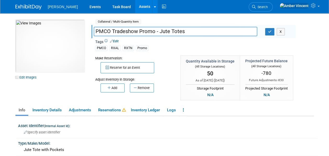
click at [130, 29] on input "PMCO Tradeshow Promo - Jute Totes" at bounding box center [176, 31] width 164 height 9
type input "PMCO Promo - Jute Totes"
click at [268, 35] on button "button" at bounding box center [269, 31] width 9 height 7
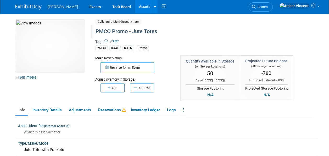
click at [135, 7] on link "Assets" at bounding box center [144, 6] width 19 height 13
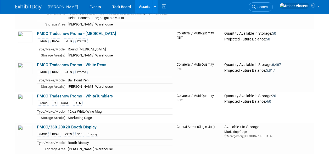
scroll to position [1623, 0]
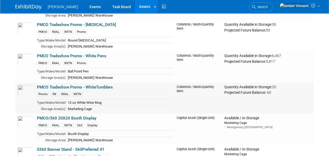
click at [69, 85] on link "PMCO Tradeshow Promo - WhiteTumblers" at bounding box center [75, 87] width 76 height 5
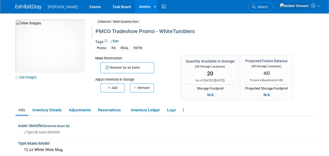
click at [120, 33] on div "PMCO Tradeshow Promo - WhiteTumblers" at bounding box center [193, 31] width 198 height 9
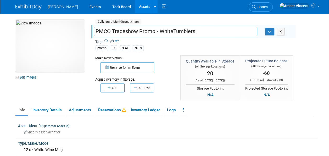
click at [121, 31] on input "PMCO Tradeshow Promo - WhiteTumblers" at bounding box center [176, 31] width 164 height 9
type input "PMCO Promo - WhiteTumblers"
click at [270, 33] on button "button" at bounding box center [269, 31] width 9 height 7
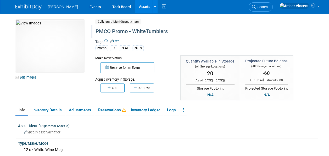
click at [135, 9] on link "Assets" at bounding box center [144, 6] width 19 height 13
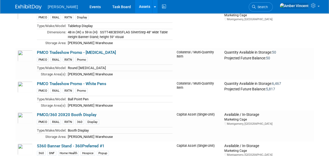
scroll to position [1623, 0]
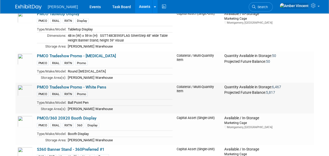
click at [66, 85] on link "PMCO Tradeshow Promo - White Pens" at bounding box center [71, 87] width 69 height 5
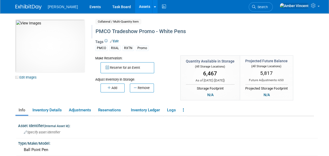
click at [129, 31] on div "PMCO Tradeshow Promo - White Pens" at bounding box center [193, 31] width 198 height 9
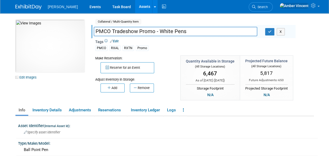
click at [126, 30] on input "PMCO Tradeshow Promo - White Pens" at bounding box center [176, 31] width 164 height 9
type input "PMCO Promo - White Pens"
click at [268, 31] on icon "button" at bounding box center [270, 31] width 4 height 3
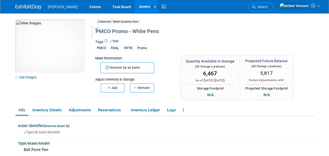
click at [135, 4] on link "Assets" at bounding box center [144, 6] width 19 height 13
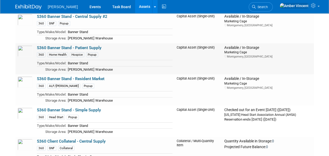
scroll to position [1938, 0]
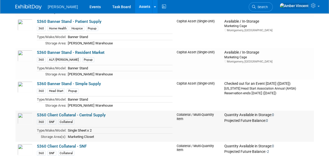
click at [75, 112] on link "S360 Client Collateral - Central Supply" at bounding box center [71, 114] width 69 height 5
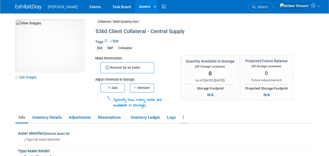
click at [183, 115] on link at bounding box center [183, 117] width 7 height 9
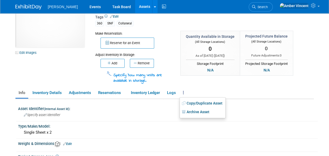
scroll to position [52, 0]
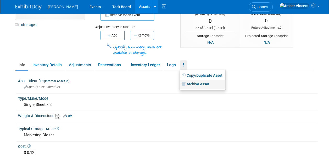
click at [198, 82] on link "Archive Asset" at bounding box center [203, 84] width 46 height 9
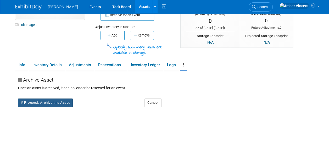
click at [55, 102] on button "Proceed: Archive this Asset" at bounding box center [45, 102] width 55 height 8
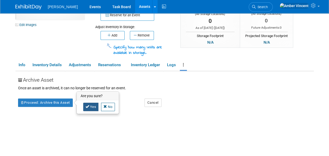
click at [88, 106] on icon at bounding box center [88, 105] width 4 height 3
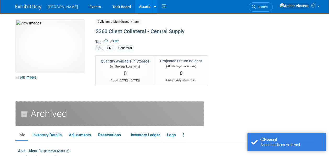
click at [135, 9] on link "Assets" at bounding box center [144, 6] width 19 height 13
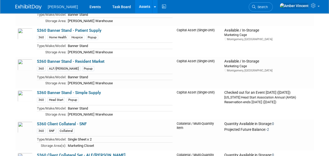
scroll to position [1964, 0]
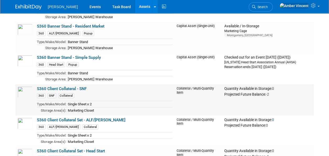
click at [67, 86] on link "S360 Client Collateral - SNF" at bounding box center [62, 88] width 50 height 5
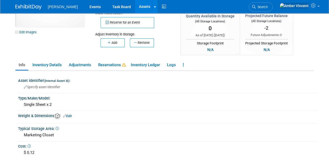
scroll to position [52, 0]
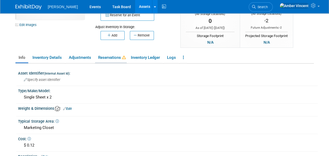
click at [122, 55] on span at bounding box center [123, 57] width 5 height 4
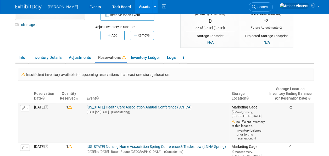
click at [27, 107] on span "button" at bounding box center [27, 107] width 2 height 1
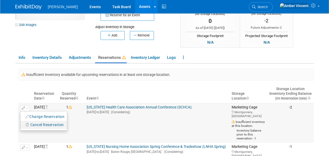
click at [38, 123] on span "Cancel Reservation" at bounding box center [47, 124] width 34 height 4
click at [82, 131] on link "Yes" at bounding box center [83, 131] width 15 height 8
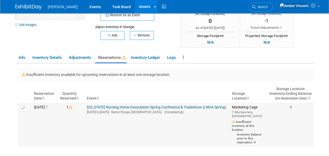
click at [26, 106] on button "button" at bounding box center [25, 108] width 10 height 6
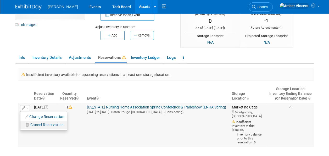
click at [39, 126] on button "Cancel Reservation" at bounding box center [44, 124] width 43 height 7
click at [77, 130] on link "Yes" at bounding box center [83, 131] width 15 height 8
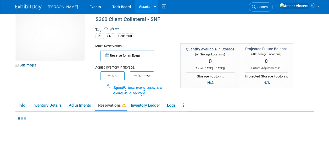
scroll to position [0, 0]
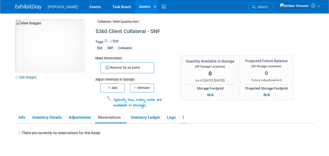
click at [185, 117] on link at bounding box center [183, 117] width 7 height 9
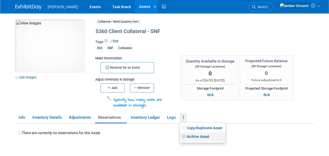
click at [192, 135] on link "Archive Asset" at bounding box center [203, 136] width 46 height 9
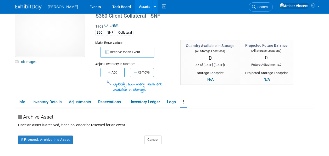
scroll to position [26, 0]
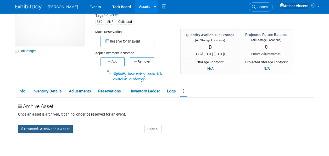
click at [46, 130] on button "Proceed: Archive this Asset" at bounding box center [45, 128] width 55 height 8
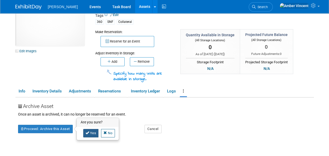
click at [91, 133] on link "Yes" at bounding box center [90, 133] width 15 height 8
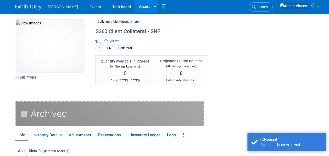
click at [135, 8] on link "Assets" at bounding box center [144, 6] width 19 height 13
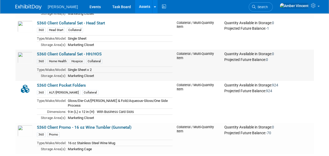
scroll to position [2069, 0]
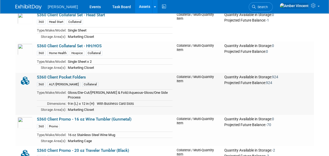
click at [79, 75] on link "S360 Client Pocket Folders" at bounding box center [61, 77] width 49 height 5
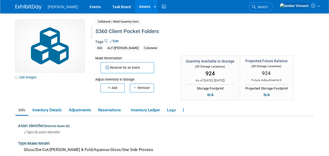
click at [119, 32] on div "S360 Client Pocket Folders" at bounding box center [193, 31] width 198 height 9
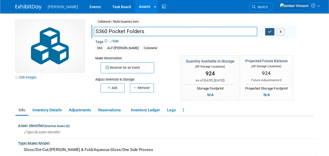
type input "S360 Pocket Folders"
click at [267, 32] on button "button" at bounding box center [269, 31] width 9 height 7
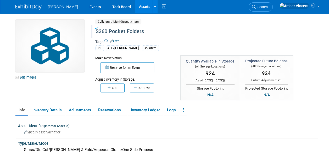
click at [135, 8] on link "Assets" at bounding box center [144, 6] width 19 height 13
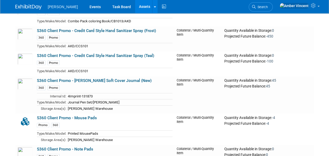
scroll to position [2226, 0]
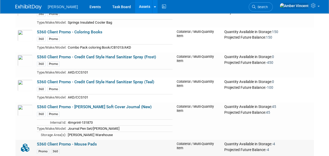
click at [88, 141] on link "S360 Client Promo - Mouse Pads" at bounding box center [67, 143] width 60 height 5
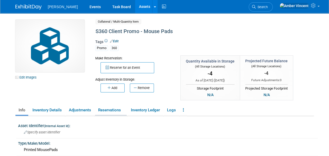
click at [119, 112] on link "Reservations" at bounding box center [111, 109] width 32 height 9
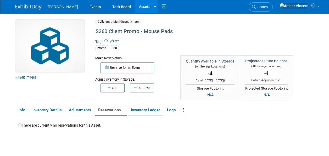
click at [155, 108] on link "Inventory Ledger" at bounding box center [145, 109] width 35 height 9
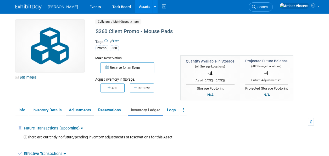
click at [80, 111] on link "Adjustments" at bounding box center [80, 109] width 28 height 9
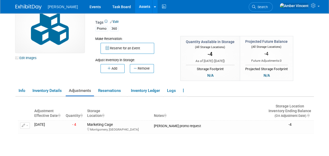
scroll to position [26, 0]
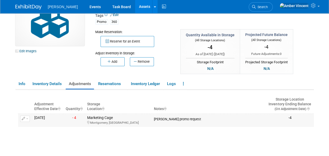
click at [28, 116] on button "button" at bounding box center [25, 118] width 10 height 6
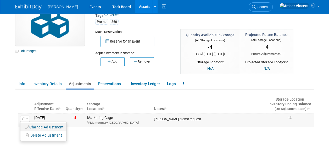
click at [41, 128] on button "Change Adjustment" at bounding box center [44, 126] width 43 height 7
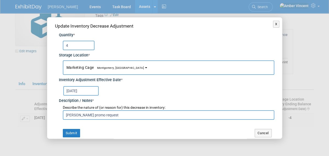
drag, startPoint x: 121, startPoint y: 117, endPoint x: 43, endPoint y: 108, distance: 78.8
click at [36, 110] on div "X Update Inventory Decrease Adjustment Quantity * 4 Storage Location * Marketin…" at bounding box center [164, 78] width 329 height 156
drag, startPoint x: 256, startPoint y: 131, endPoint x: 170, endPoint y: 137, distance: 86.0
click at [256, 132] on button "Cancel" at bounding box center [263, 133] width 17 height 8
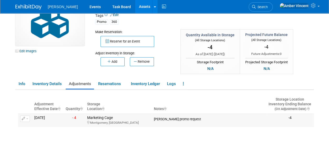
click at [26, 119] on button "button" at bounding box center [25, 118] width 10 height 6
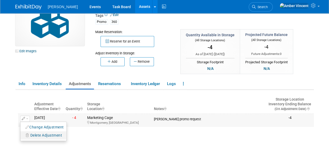
click at [35, 134] on span "Delete Adjustment" at bounding box center [46, 135] width 32 height 4
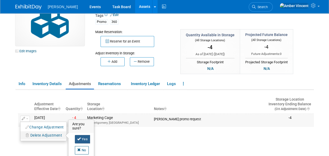
click at [80, 138] on icon at bounding box center [79, 138] width 4 height 3
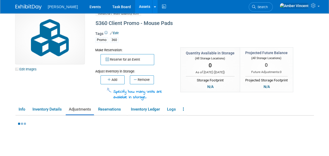
scroll to position [0, 0]
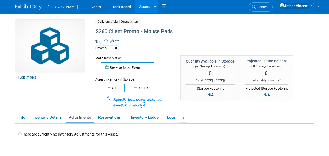
click at [185, 115] on link at bounding box center [183, 117] width 7 height 9
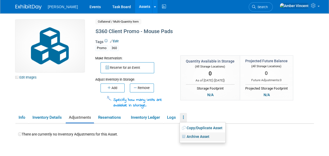
click at [205, 137] on link "Archive Asset" at bounding box center [203, 136] width 46 height 9
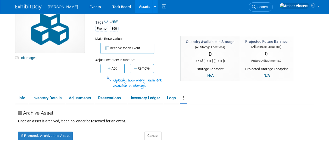
scroll to position [26, 0]
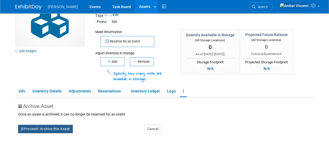
click at [63, 128] on button "Proceed: Archive this Asset" at bounding box center [45, 128] width 55 height 8
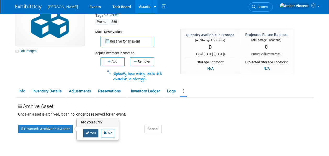
click at [91, 130] on link "Yes" at bounding box center [90, 133] width 15 height 8
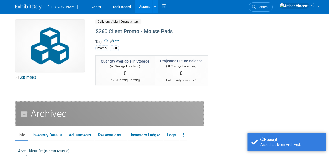
click at [135, 6] on link "Assets" at bounding box center [144, 6] width 19 height 13
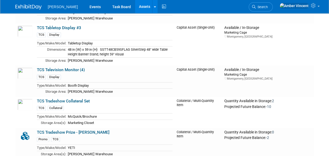
scroll to position [4268, 0]
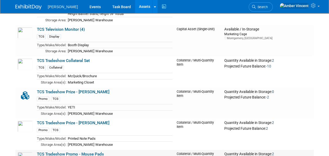
click at [80, 151] on link "TCS Tradeshow Promo - Mouse Pads" at bounding box center [70, 153] width 67 height 5
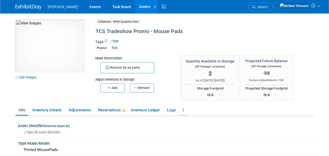
click at [183, 108] on link at bounding box center [183, 109] width 7 height 9
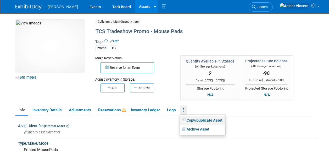
click at [200, 118] on link "Copy/Duplicate Asset" at bounding box center [203, 120] width 46 height 9
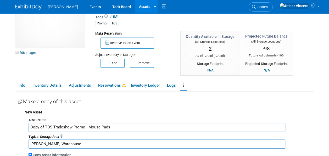
scroll to position [52, 0]
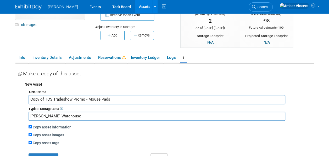
drag, startPoint x: 52, startPoint y: 99, endPoint x: 69, endPoint y: 102, distance: 17.1
click at [52, 98] on input "Copy of TCS Tradeshow Promo - Mouse Pads" at bounding box center [157, 99] width 257 height 9
drag, startPoint x: 72, startPoint y: 98, endPoint x: 25, endPoint y: 89, distance: 48.0
click at [25, 89] on div "Asset Name Copy of TCS Tradeshow Promo - Mouse Pads Typical Storage Area Montgo…" at bounding box center [169, 124] width 289 height 73
click at [54, 98] on input "S360 Promo - Mouse Pads" at bounding box center [157, 99] width 257 height 9
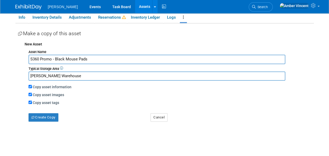
scroll to position [105, 0]
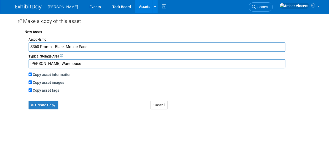
type input "S360 Promo - Black Mouse Pads"
click at [30, 82] on input "Copy asset images" at bounding box center [30, 81] width 3 height 3
checkbox input "false"
click at [29, 90] on input "Copy asset tags" at bounding box center [30, 89] width 3 height 3
checkbox input "false"
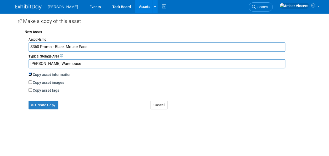
click at [29, 74] on input "Copy asset information" at bounding box center [30, 73] width 3 height 3
checkbox input "false"
click at [36, 102] on button "Create Copy" at bounding box center [44, 105] width 30 height 8
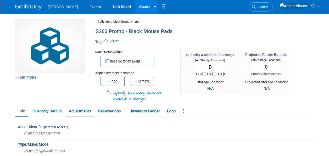
click at [80, 111] on link "Adjustments" at bounding box center [80, 110] width 28 height 9
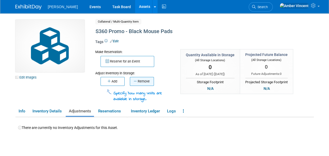
click at [140, 83] on button "Remove" at bounding box center [142, 81] width 24 height 9
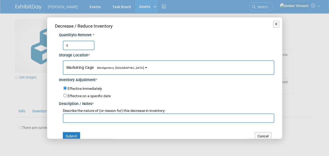
type input "4"
paste input "Laura Berenato promo request"
type input "Laura Berenato promo request"
click at [75, 134] on button "Submit" at bounding box center [71, 136] width 17 height 8
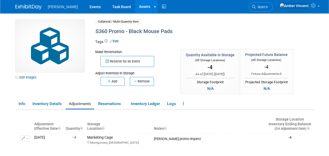
click at [135, 5] on link "Assets" at bounding box center [144, 6] width 19 height 13
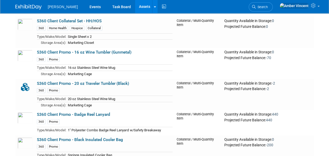
scroll to position [2095, 0]
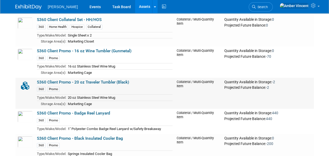
click at [57, 80] on link "S360 Client Promo - 20 oz Traveler Tumbler (Black)" at bounding box center [83, 82] width 92 height 5
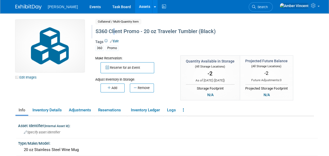
click at [114, 33] on div "S360 Client Promo - 20 oz Traveler Tumbler (Black)" at bounding box center [193, 31] width 198 height 9
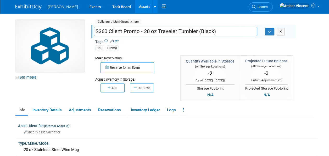
click at [115, 32] on input "S360 Client Promo - 20 oz Traveler Tumbler (Black)" at bounding box center [176, 31] width 164 height 9
click at [115, 31] on input "S360 Client Promo - 20 oz Traveler Tumbler (Black)" at bounding box center [176, 31] width 164 height 9
drag, startPoint x: 210, startPoint y: 32, endPoint x: 93, endPoint y: 26, distance: 116.7
click at [93, 26] on div "S360 Client Promo - 20 oz Traveler Tumbler (Black) S360 Promo - 20 oz Traveler …" at bounding box center [193, 31] width 204 height 13
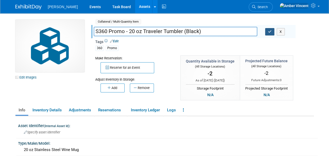
type input "S360 Promo - 20 oz Traveler Tumbler (Black)"
click at [266, 30] on button "button" at bounding box center [269, 31] width 9 height 7
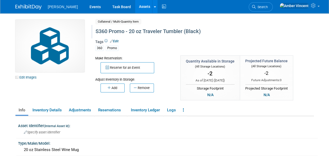
drag, startPoint x: 121, startPoint y: 7, endPoint x: 118, endPoint y: 13, distance: 6.0
click at [135, 7] on link "Assets" at bounding box center [144, 6] width 19 height 13
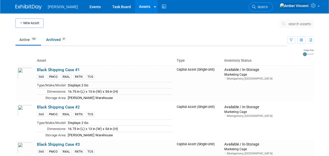
click at [295, 24] on span "search assets" at bounding box center [300, 24] width 23 height 4
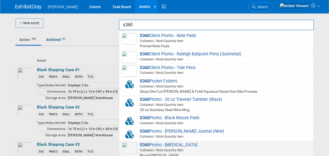
scroll to position [340, 0]
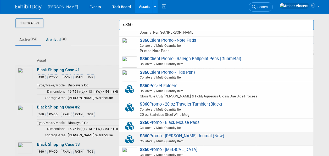
click at [185, 134] on span "S360 Promo - Fabrizio Journal (New) Collateral / Multi-Quantity Item" at bounding box center [216, 138] width 189 height 11
type input "S360 Promo - Fabrizio Journal (New)"
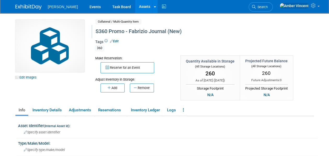
click at [181, 31] on div "S360 Promo - Fabrizio Journal (New)" at bounding box center [193, 31] width 198 height 9
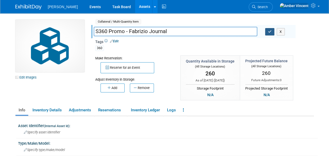
type input "S360 Promo - Fabrizio Journal"
click at [271, 29] on button "button" at bounding box center [269, 31] width 9 height 7
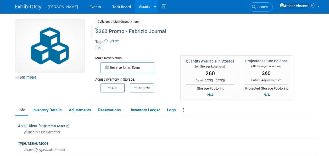
click at [135, 7] on link "Assets" at bounding box center [144, 6] width 19 height 13
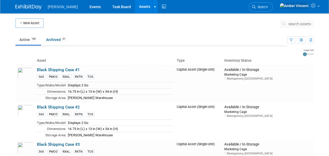
click at [293, 22] on span "search assets" at bounding box center [300, 24] width 23 height 4
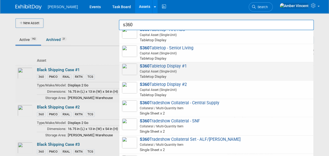
scroll to position [676, 0]
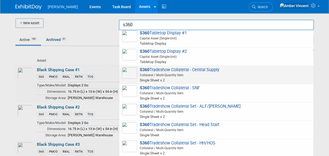
click at [175, 67] on span "S360 Tradeshow Collateral - Central Supply Collateral / Multi-Quantity Item Sin…" at bounding box center [216, 74] width 189 height 15
type input "S360 Tradeshow Collateral - Central Supply"
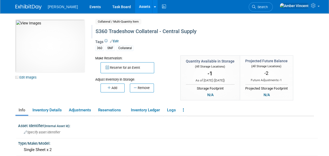
click at [121, 31] on div "S360 Tradeshow Collateral - Central Supply" at bounding box center [193, 31] width 198 height 9
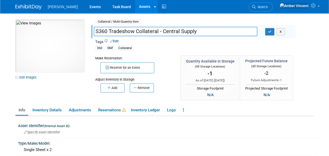
click at [121, 31] on input "S360 Tradeshow Collateral - Central Supply" at bounding box center [176, 31] width 164 height 9
type input "S360 Collateral - Central Supply"
click at [269, 30] on icon "button" at bounding box center [270, 31] width 4 height 3
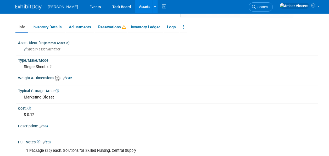
scroll to position [93, 0]
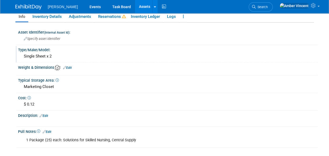
click at [37, 52] on div "Single Sheet x 2" at bounding box center [168, 56] width 292 height 8
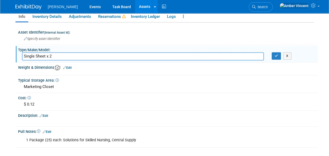
click at [37, 54] on input "Single Sheet x 2" at bounding box center [143, 56] width 242 height 8
click at [40, 56] on input "Single Sheet x 2" at bounding box center [143, 56] width 242 height 8
click at [52, 56] on input "Single Sheet x 2" at bounding box center [143, 56] width 242 height 8
drag, startPoint x: 50, startPoint y: 55, endPoint x: 20, endPoint y: 53, distance: 30.2
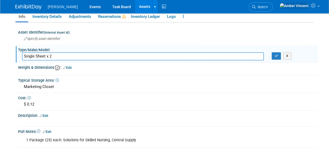
click at [20, 53] on div "Single Sheet x 2" at bounding box center [143, 56] width 250 height 8
type input "McQuick/Single Package"
click at [36, 102] on div "$ 0.12" at bounding box center [168, 104] width 292 height 8
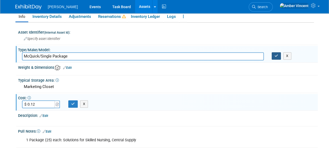
click at [275, 58] on button "button" at bounding box center [276, 55] width 9 height 7
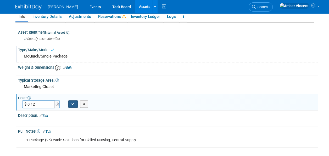
click at [73, 103] on icon "button" at bounding box center [73, 103] width 4 height 3
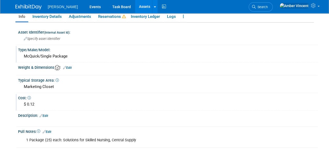
click at [35, 102] on div "$ 0.12" at bounding box center [168, 104] width 292 height 8
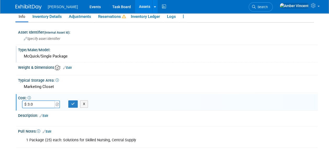
type input "$ 3.00"
click at [71, 102] on icon "button" at bounding box center [73, 103] width 4 height 3
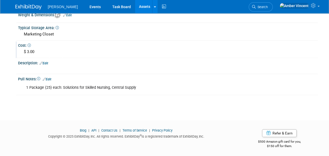
scroll to position [146, 0]
click at [123, 86] on div "1 Package (25) each: Solutions for Skilled Nursing, Central Supply" at bounding box center [141, 87] width 237 height 10
click at [132, 87] on div "1 Package (25) each: Solutions for Skilled Nursing, Central Supply" at bounding box center [141, 87] width 237 height 10
click at [132, 86] on div "1 Package (25) each: Solutions for Skilled Nursing, Central Supply" at bounding box center [141, 87] width 237 height 10
click at [51, 77] on link "Edit" at bounding box center [47, 79] width 9 height 4
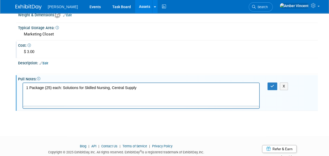
scroll to position [0, 0]
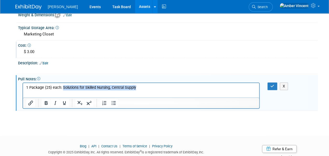
drag, startPoint x: 135, startPoint y: 87, endPoint x: 63, endPoint y: 82, distance: 72.4
click at [63, 83] on html "1 Package (25) each: Solutions for Skilled Nursing, Central Supply" at bounding box center [141, 86] width 236 height 7
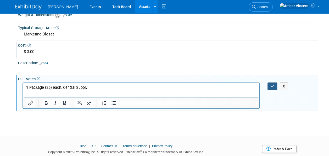
click at [274, 86] on icon "button" at bounding box center [272, 86] width 4 height 4
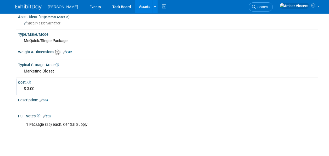
scroll to position [131, 0]
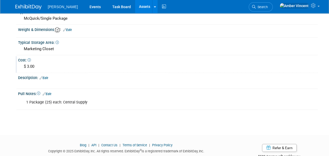
click at [46, 76] on link "Edit" at bounding box center [44, 78] width 9 height 4
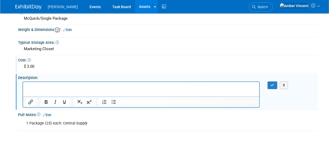
scroll to position [0, 0]
click at [284, 82] on button "X" at bounding box center [284, 85] width 8 height 8
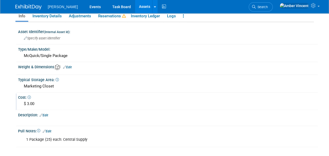
scroll to position [93, 0]
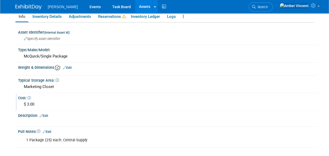
click at [46, 114] on link "Edit" at bounding box center [44, 116] width 9 height 4
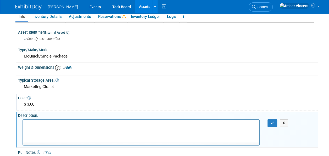
scroll to position [0, 0]
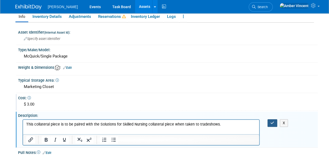
click at [275, 124] on button "button" at bounding box center [273, 123] width 10 height 8
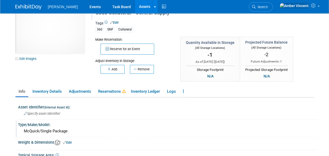
scroll to position [26, 0]
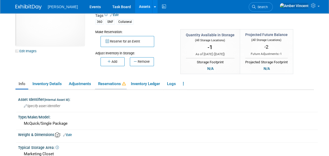
click at [109, 80] on link "Reservations" at bounding box center [111, 83] width 32 height 9
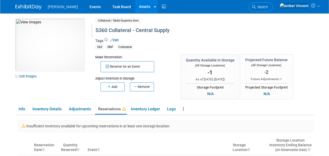
scroll to position [0, 0]
